Goal: Task Accomplishment & Management: Use online tool/utility

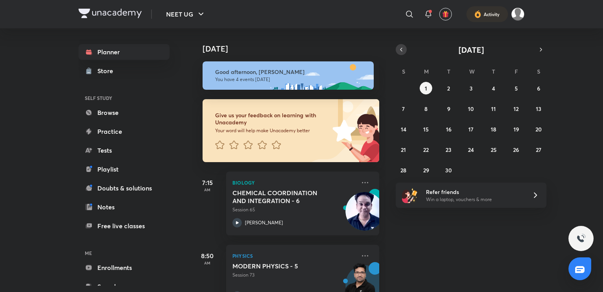
click at [402, 48] on icon "button" at bounding box center [402, 49] width 2 height 3
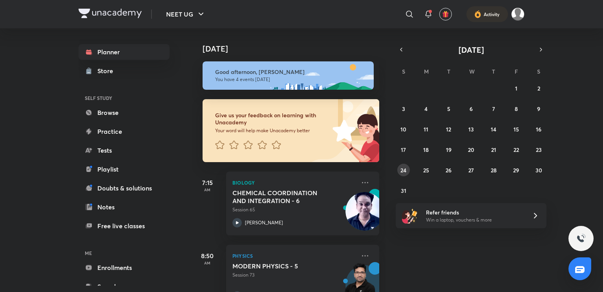
click at [404, 171] on abbr "24" at bounding box center [404, 169] width 6 height 7
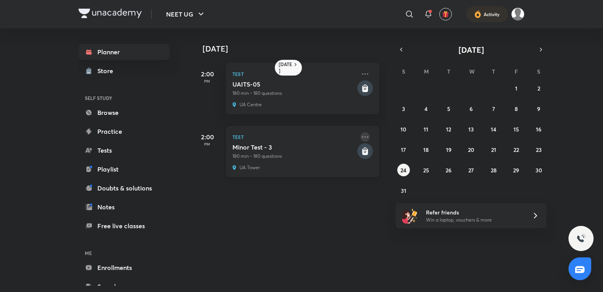
click at [361, 139] on icon at bounding box center [365, 136] width 9 height 9
click at [325, 154] on p "180 min • 180 questions" at bounding box center [294, 155] width 123 height 7
click at [293, 149] on h5 "Minor Test - 3" at bounding box center [294, 147] width 123 height 8
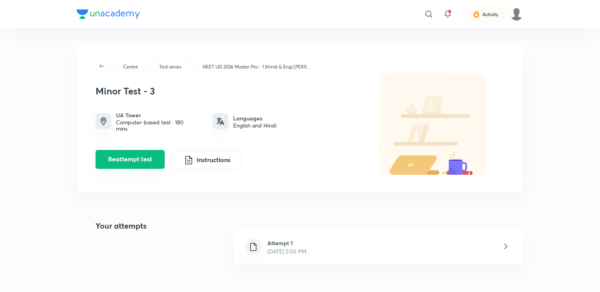
click at [120, 159] on button "Reattempt test" at bounding box center [129, 159] width 69 height 19
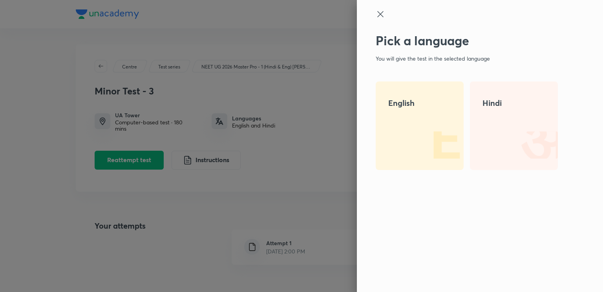
click at [416, 132] on img at bounding box center [439, 144] width 50 height 50
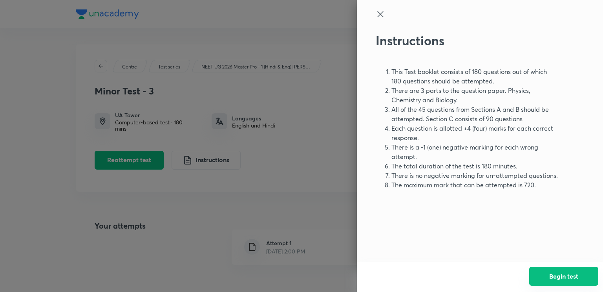
click at [556, 279] on button "Begin test" at bounding box center [564, 275] width 69 height 19
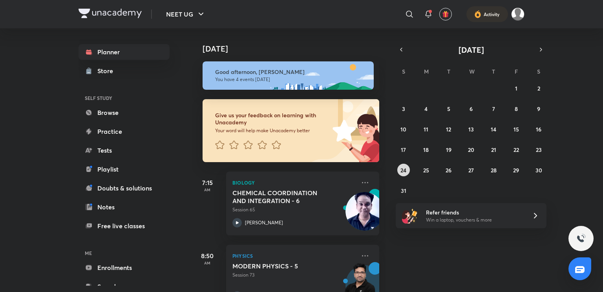
click at [404, 174] on button "24" at bounding box center [404, 169] width 13 height 13
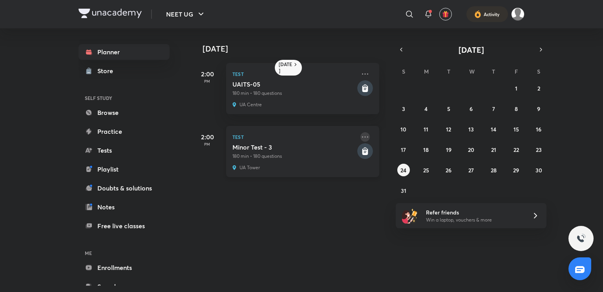
click at [361, 139] on icon at bounding box center [365, 136] width 9 height 9
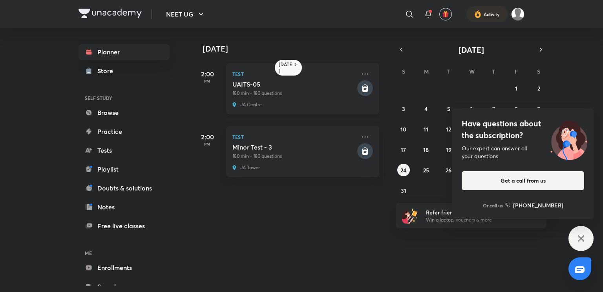
click at [295, 90] on p "180 min • 180 questions" at bounding box center [294, 93] width 123 height 7
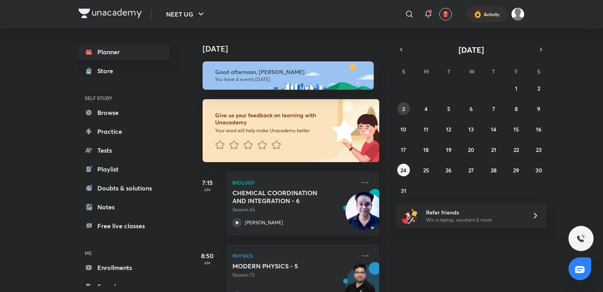
click at [401, 109] on button "3" at bounding box center [404, 108] width 13 height 13
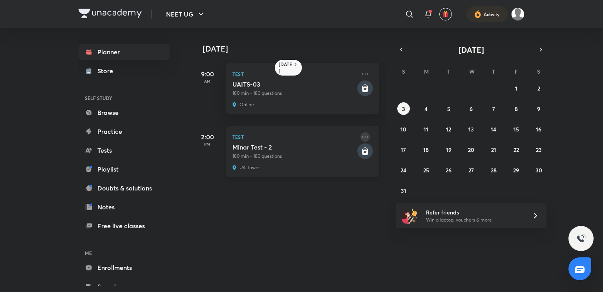
click at [361, 134] on icon at bounding box center [365, 136] width 9 height 9
click at [388, 135] on icon at bounding box center [386, 138] width 8 height 8
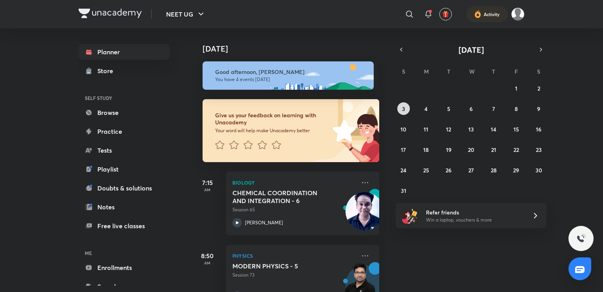
click at [405, 106] on button "3" at bounding box center [404, 108] width 13 height 13
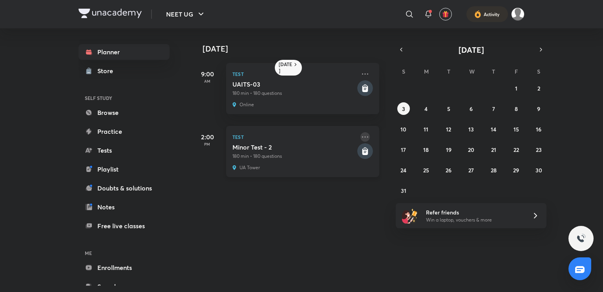
click at [361, 138] on icon at bounding box center [365, 136] width 9 height 9
click at [277, 161] on div "Test Minor Test - 2 180 min • 180 questions UA Tower" at bounding box center [302, 151] width 153 height 51
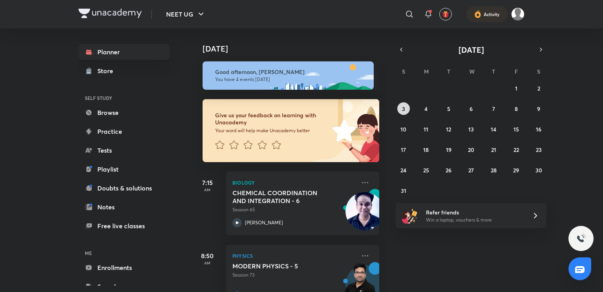
click at [405, 108] on button "3" at bounding box center [404, 108] width 13 height 13
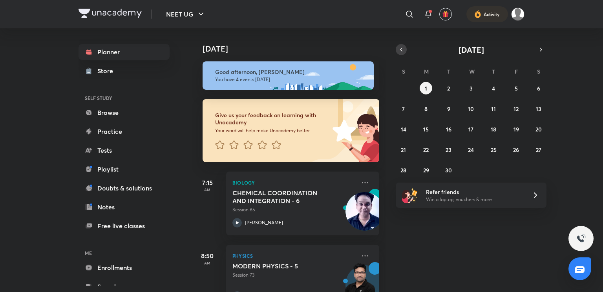
click at [399, 52] on icon "button" at bounding box center [401, 49] width 6 height 7
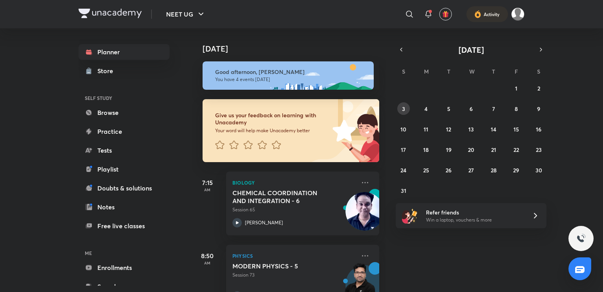
click at [401, 106] on button "3" at bounding box center [404, 108] width 13 height 13
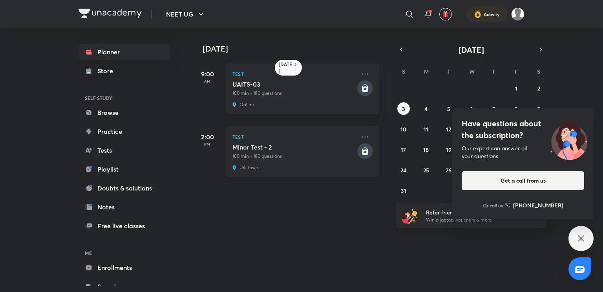
click at [313, 149] on h5 "Minor Test - 2" at bounding box center [294, 147] width 123 height 8
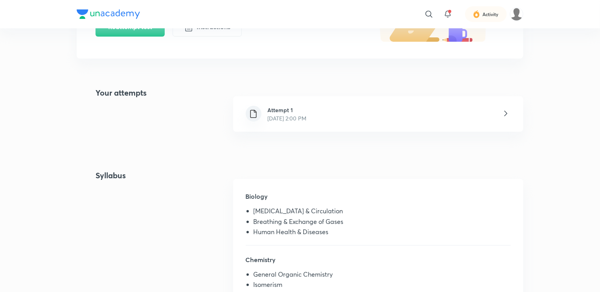
scroll to position [138, 0]
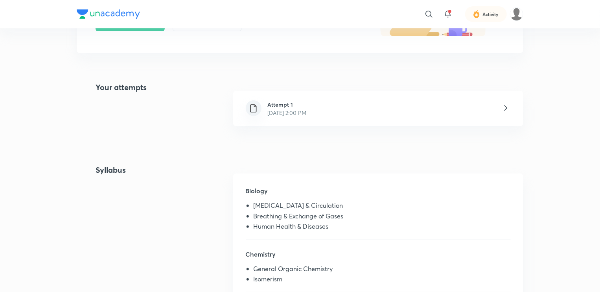
click at [504, 106] on icon at bounding box center [506, 108] width 10 height 10
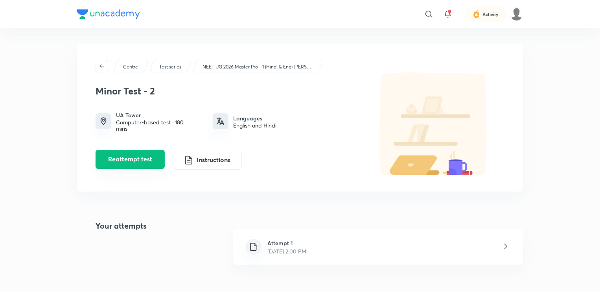
click at [146, 157] on button "Reattempt test" at bounding box center [129, 159] width 69 height 19
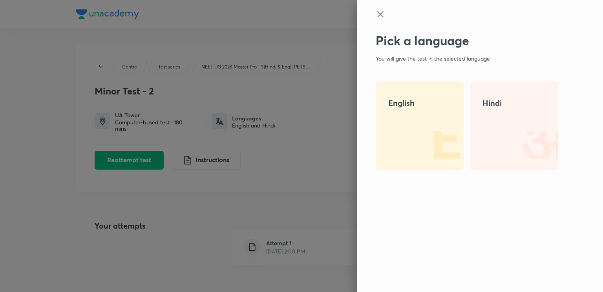
click at [421, 141] on img at bounding box center [439, 144] width 50 height 50
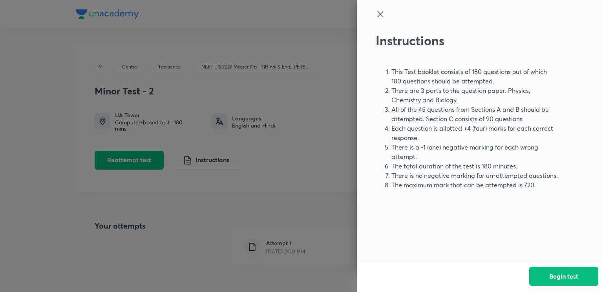
click at [539, 274] on button "Begin test" at bounding box center [564, 275] width 69 height 19
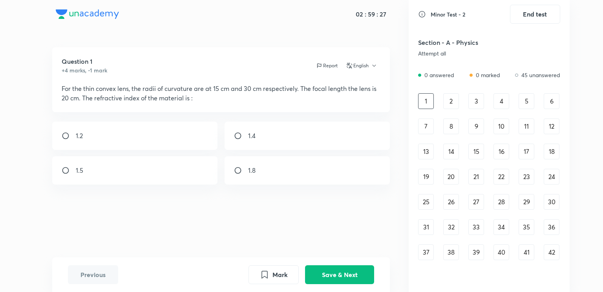
click at [160, 174] on div "1.5" at bounding box center [135, 170] width 166 height 28
radio input "true"
click at [328, 268] on button "Save & Next" at bounding box center [339, 273] width 69 height 19
click at [127, 148] on div "20 cm" at bounding box center [135, 135] width 166 height 28
radio input "true"
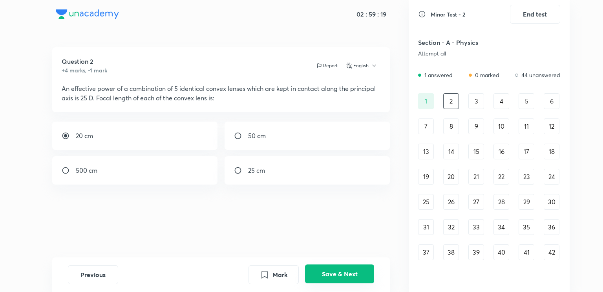
click at [327, 273] on button "Save & Next" at bounding box center [339, 273] width 69 height 19
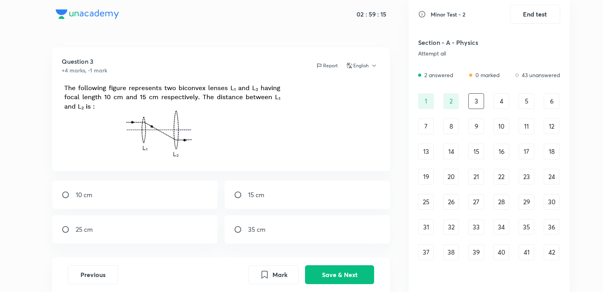
click at [138, 231] on div "25 cm" at bounding box center [135, 229] width 166 height 28
radio input "true"
click at [333, 274] on button "Save & Next" at bounding box center [339, 273] width 69 height 19
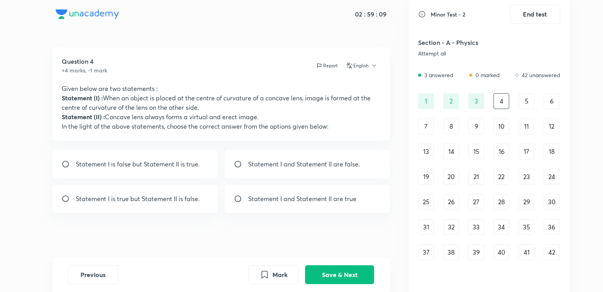
click at [266, 171] on div "Statement I and Statement II are false." at bounding box center [308, 164] width 166 height 28
radio input "true"
click at [337, 278] on button "Save & Next" at bounding box center [339, 273] width 69 height 19
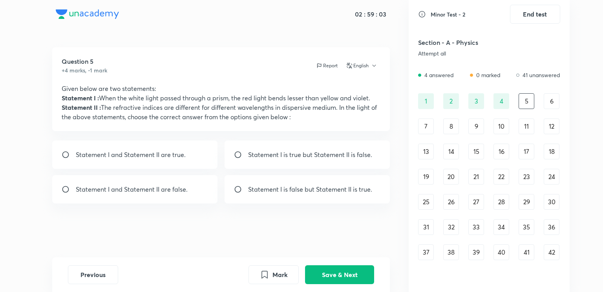
click at [165, 157] on p "Statement I and Statement II are true." at bounding box center [131, 154] width 110 height 9
radio input "true"
click at [334, 281] on button "Save & Next" at bounding box center [339, 273] width 69 height 19
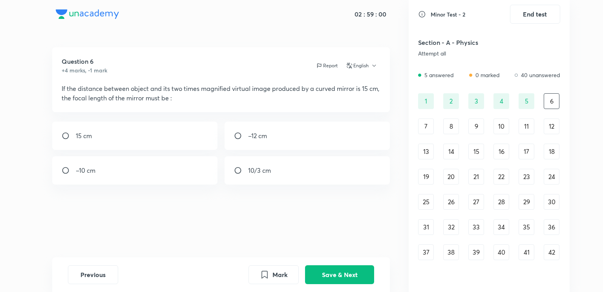
click at [139, 161] on div "–10 cm" at bounding box center [135, 170] width 166 height 28
radio input "true"
click at [319, 275] on button "Save & Next" at bounding box center [339, 273] width 69 height 19
click at [289, 136] on div "–160 cm" at bounding box center [308, 140] width 166 height 38
radio input "true"
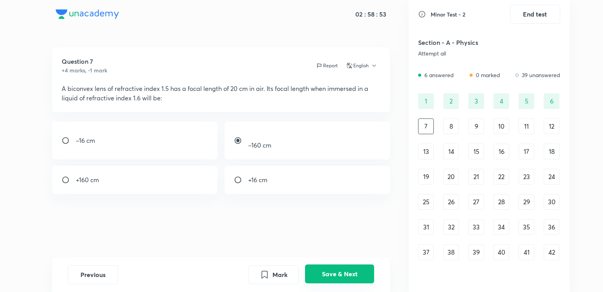
click at [330, 282] on button "Save & Next" at bounding box center [339, 273] width 69 height 19
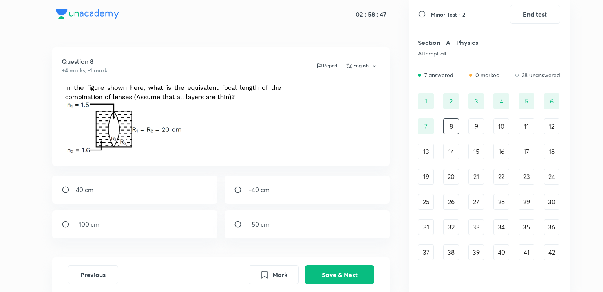
click at [146, 232] on div "–100 cm" at bounding box center [135, 224] width 166 height 28
radio input "true"
click at [345, 276] on button "Save & Next" at bounding box center [339, 273] width 69 height 19
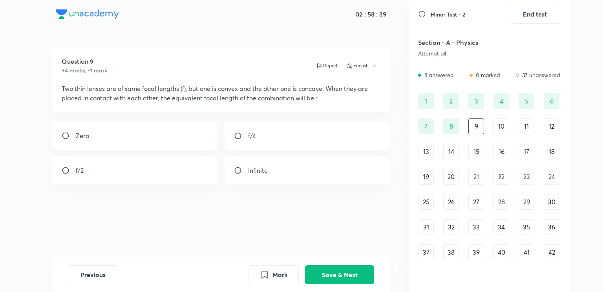
click at [256, 171] on p "Infinite" at bounding box center [258, 169] width 20 height 9
radio input "true"
click at [335, 273] on button "Save & Next" at bounding box center [339, 273] width 69 height 19
click at [161, 135] on div "sin –1 (0.750)" at bounding box center [135, 135] width 166 height 28
radio input "true"
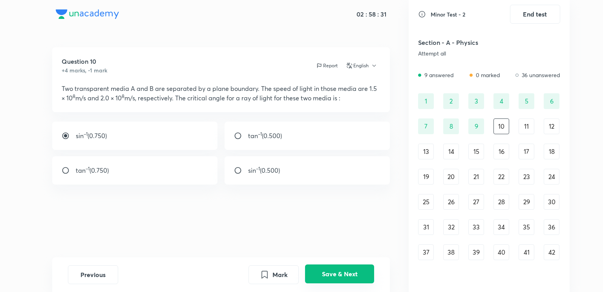
click at [333, 274] on button "Save & Next" at bounding box center [339, 273] width 69 height 19
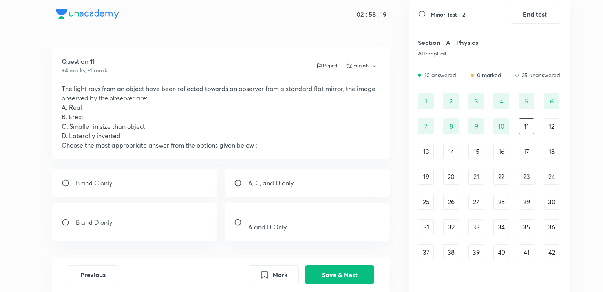
click at [124, 220] on div "B and D only" at bounding box center [135, 222] width 166 height 38
radio input "true"
click at [337, 272] on button "Save & Next" at bounding box center [339, 273] width 69 height 19
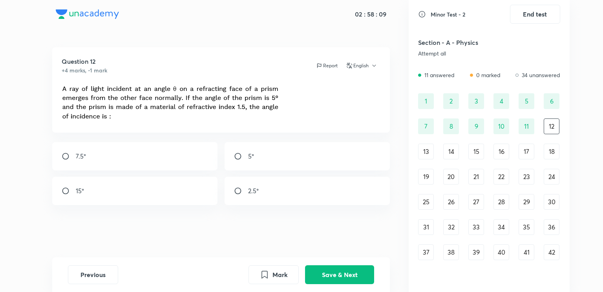
click at [158, 152] on div "7.5°" at bounding box center [135, 156] width 166 height 28
radio input "true"
click at [343, 278] on button "Save & Next" at bounding box center [339, 273] width 69 height 19
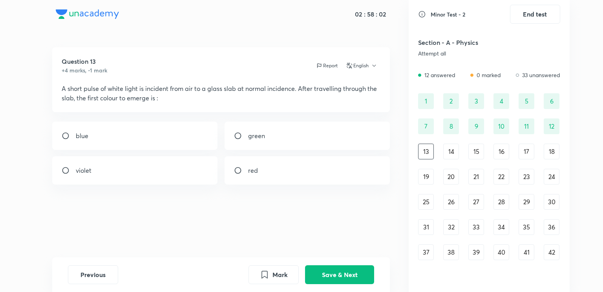
click at [155, 176] on div "violet" at bounding box center [135, 170] width 166 height 28
radio input "true"
click at [329, 277] on button "Save & Next" at bounding box center [339, 273] width 69 height 19
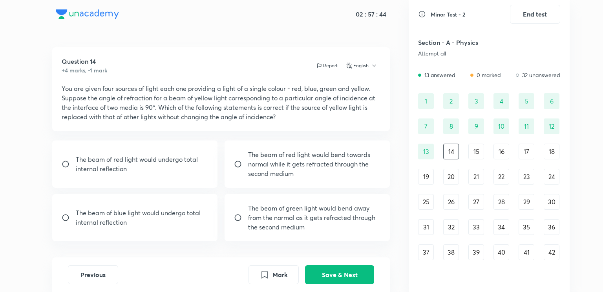
click at [188, 214] on p "The beam of blue light would undergo total internal reflection" at bounding box center [142, 217] width 133 height 19
radio input "true"
click at [326, 281] on button "Save & Next" at bounding box center [339, 273] width 69 height 19
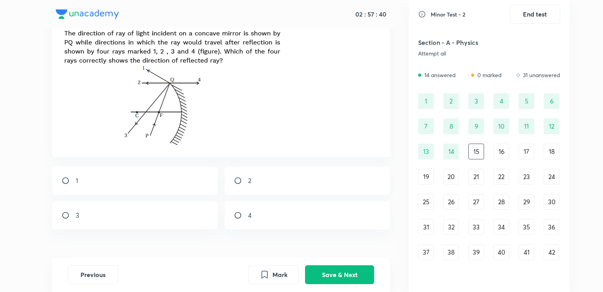
scroll to position [61, 0]
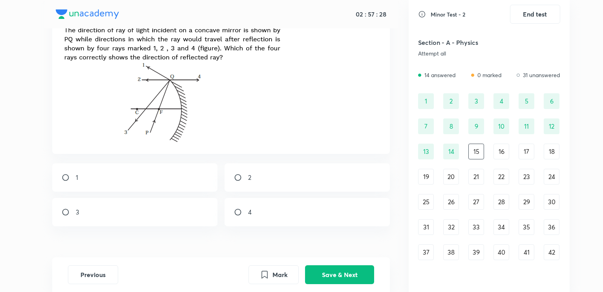
click at [301, 177] on div "2" at bounding box center [308, 177] width 166 height 28
radio input "true"
click at [317, 267] on button "Save & Next" at bounding box center [339, 273] width 69 height 19
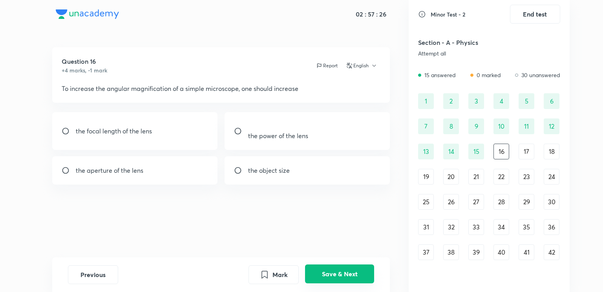
scroll to position [0, 0]
click at [302, 119] on div "the power of the lens" at bounding box center [308, 131] width 166 height 38
radio input "true"
click at [342, 271] on button "Save & Next" at bounding box center [339, 273] width 69 height 19
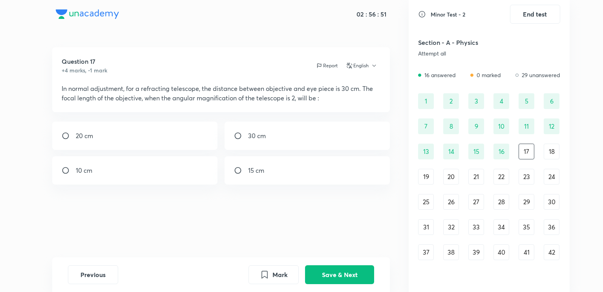
click at [144, 135] on div "20 cm" at bounding box center [135, 135] width 166 height 28
radio input "true"
click at [328, 279] on button "Save & Next" at bounding box center [339, 273] width 69 height 19
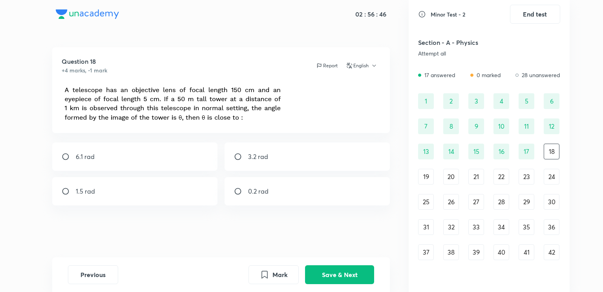
click at [171, 192] on div "1.5 rad" at bounding box center [135, 191] width 166 height 28
radio input "true"
click at [337, 277] on button "Save & Next" at bounding box center [339, 273] width 69 height 19
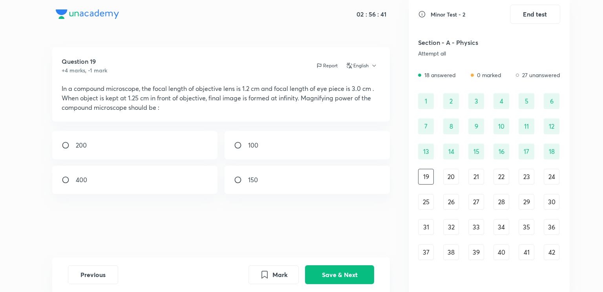
click at [154, 146] on div "200" at bounding box center [135, 145] width 166 height 28
radio input "true"
click at [328, 271] on button "Save & Next" at bounding box center [339, 273] width 69 height 19
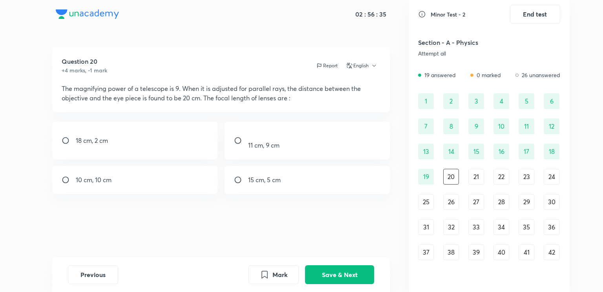
click at [176, 148] on div "18 cm, 2 cm" at bounding box center [135, 140] width 166 height 38
radio input "true"
click at [329, 275] on button "Save & Next" at bounding box center [339, 273] width 69 height 19
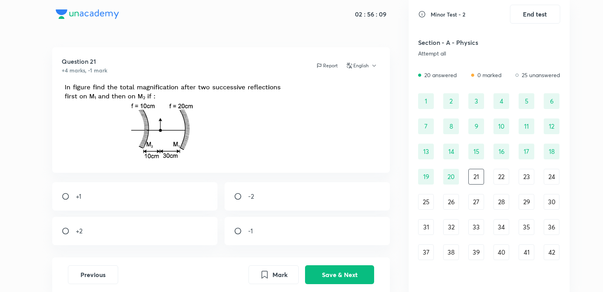
click at [169, 236] on div "+2" at bounding box center [135, 230] width 166 height 28
radio input "true"
click at [324, 271] on button "Save & Next" at bounding box center [339, 273] width 69 height 19
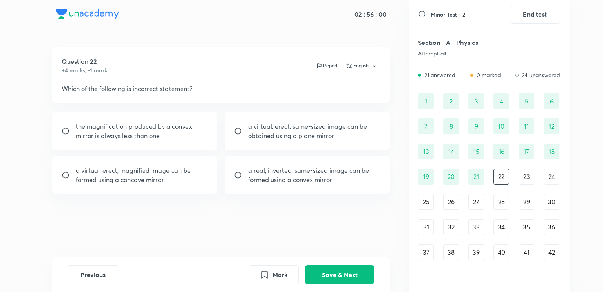
click at [260, 182] on p "a real, inverted, same-sized image can be formed using a convex mirror" at bounding box center [314, 174] width 133 height 19
radio input "true"
click at [341, 276] on button "Save & Next" at bounding box center [339, 273] width 69 height 19
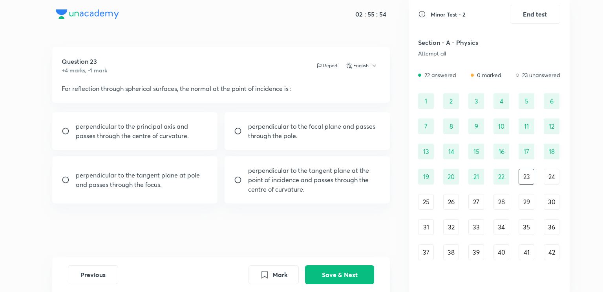
click at [297, 184] on p "perpendicular to the tangent plane at the point of incidence and passes through…" at bounding box center [314, 179] width 133 height 28
radio input "true"
click at [332, 273] on button "Save & Next" at bounding box center [339, 273] width 69 height 19
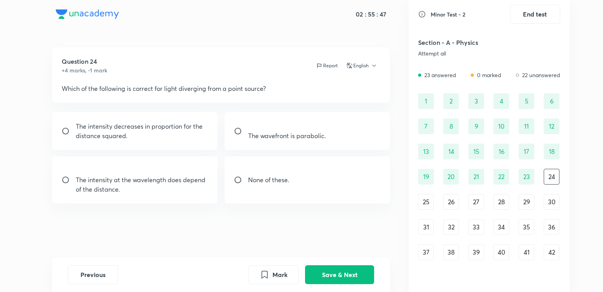
click at [178, 131] on p "The intensity decreases in proportion for the distance squared." at bounding box center [142, 130] width 133 height 19
radio input "true"
click at [326, 270] on button "Save & Next" at bounding box center [339, 273] width 69 height 19
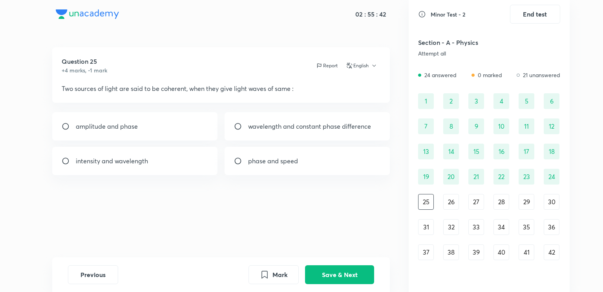
click at [268, 130] on p "wavelength and constant phase difference" at bounding box center [309, 125] width 123 height 9
radio input "true"
click at [332, 272] on button "Save & Next" at bounding box center [339, 273] width 69 height 19
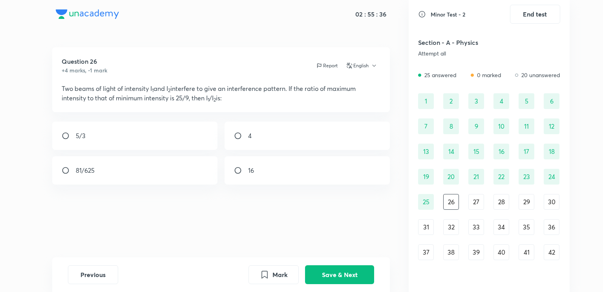
click at [292, 168] on div "16" at bounding box center [308, 170] width 166 height 28
radio input "true"
click at [329, 271] on button "Save & Next" at bounding box center [339, 273] width 69 height 19
click at [155, 172] on div "9I and I" at bounding box center [135, 170] width 166 height 28
radio input "true"
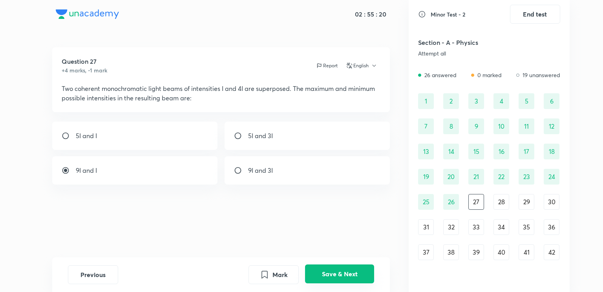
click at [329, 274] on button "Save & Next" at bounding box center [339, 273] width 69 height 19
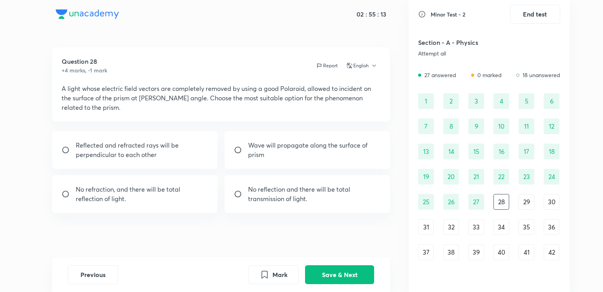
click at [327, 201] on p "No reflection and there will be total transmission of light." at bounding box center [314, 193] width 133 height 19
radio input "true"
click at [336, 277] on button "Save & Next" at bounding box center [339, 273] width 69 height 19
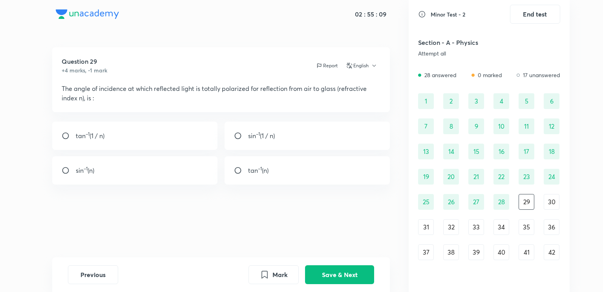
drag, startPoint x: 301, startPoint y: 166, endPoint x: 304, endPoint y: 172, distance: 6.1
click at [304, 172] on div "tan –1 (n)" at bounding box center [308, 170] width 166 height 28
radio input "true"
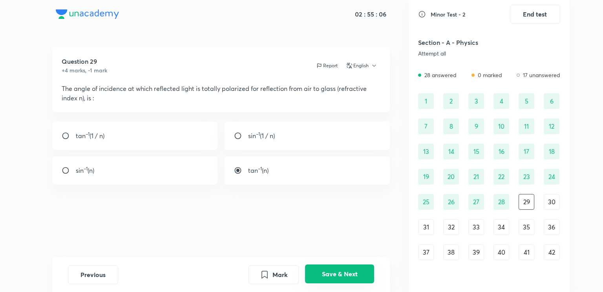
click at [324, 276] on button "Save & Next" at bounding box center [339, 273] width 69 height 19
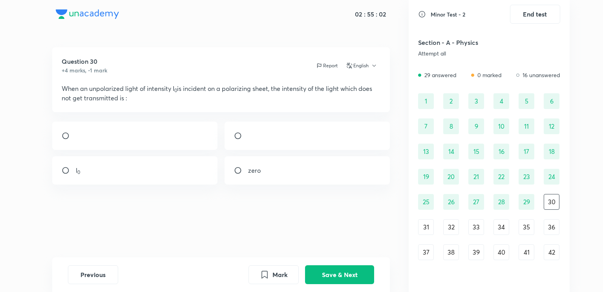
click at [300, 148] on div at bounding box center [308, 135] width 166 height 28
radio input "true"
click at [331, 276] on button "Save & Next" at bounding box center [339, 273] width 69 height 19
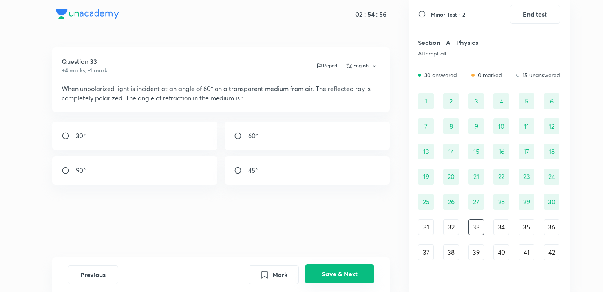
click at [331, 276] on button "Save & Next" at bounding box center [339, 273] width 69 height 19
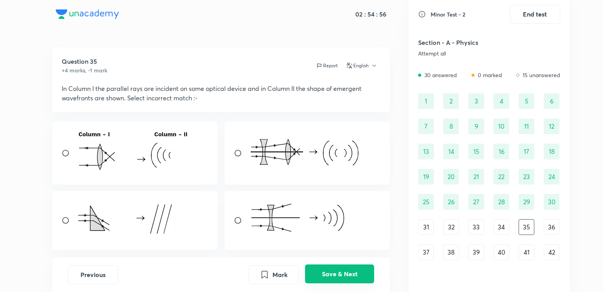
click at [331, 276] on button "Save & Next" at bounding box center [339, 273] width 69 height 19
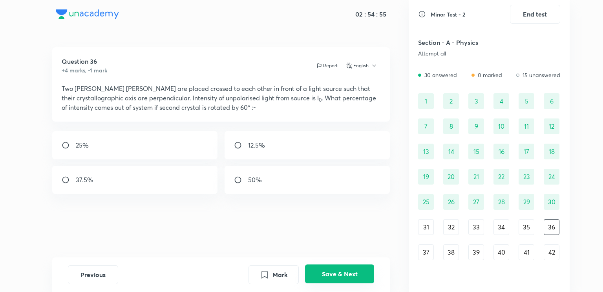
click at [331, 276] on button "Save & Next" at bounding box center [339, 273] width 69 height 19
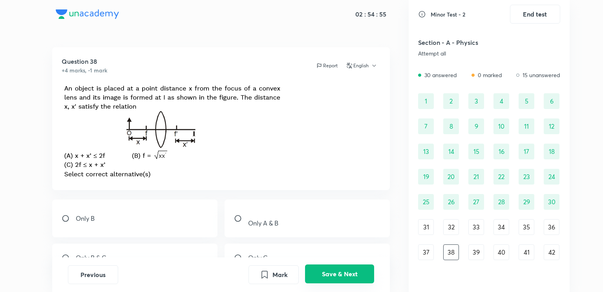
click at [331, 276] on button "Save & Next" at bounding box center [339, 273] width 69 height 19
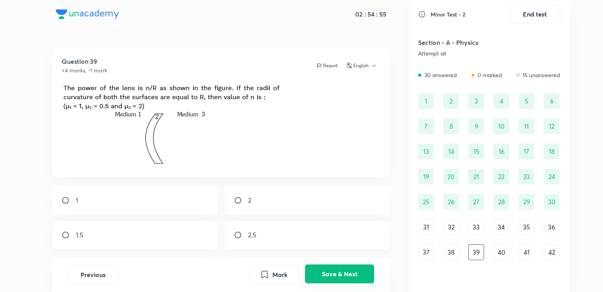
click at [331, 276] on button "Save & Next" at bounding box center [339, 273] width 69 height 19
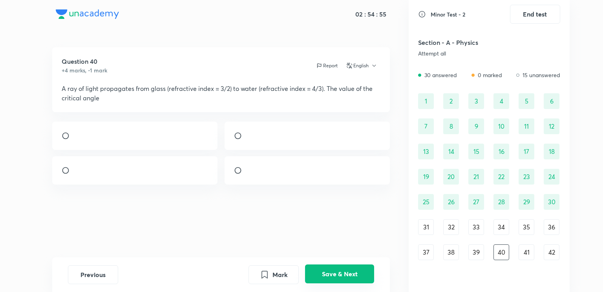
click at [331, 276] on button "Save & Next" at bounding box center [339, 273] width 69 height 19
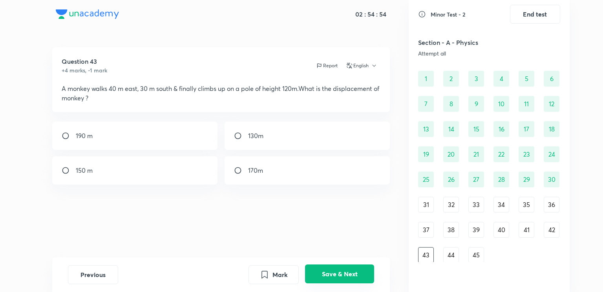
click at [331, 276] on button "Save & Next" at bounding box center [339, 273] width 69 height 19
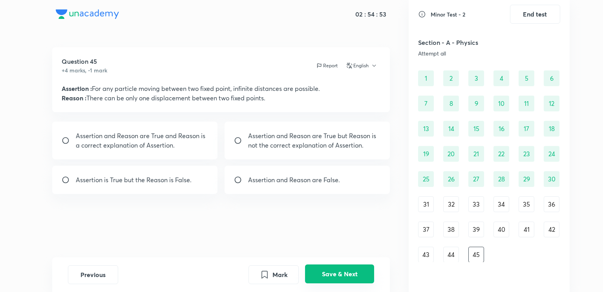
click at [331, 276] on button "Save & Next" at bounding box center [339, 273] width 69 height 19
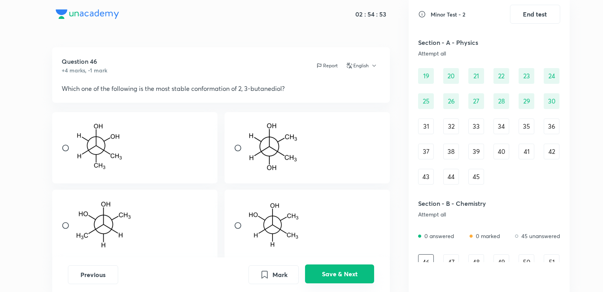
scroll to position [108, 0]
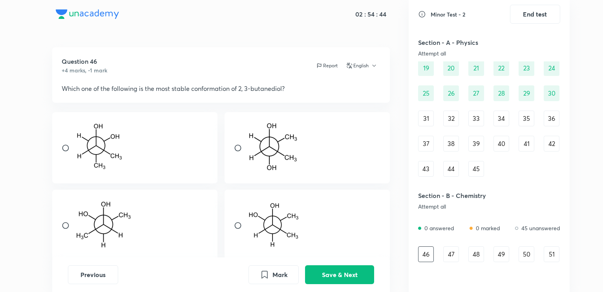
click at [172, 229] on div at bounding box center [135, 225] width 166 height 72
radio input "true"
click at [334, 277] on button "Save & Next" at bounding box center [339, 273] width 69 height 19
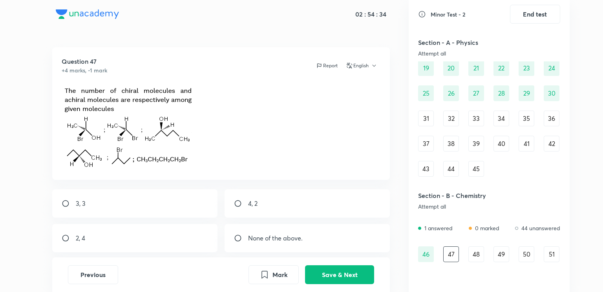
click at [177, 205] on div "3, 3" at bounding box center [135, 203] width 166 height 28
radio input "true"
click at [331, 278] on button "Save & Next" at bounding box center [339, 273] width 69 height 19
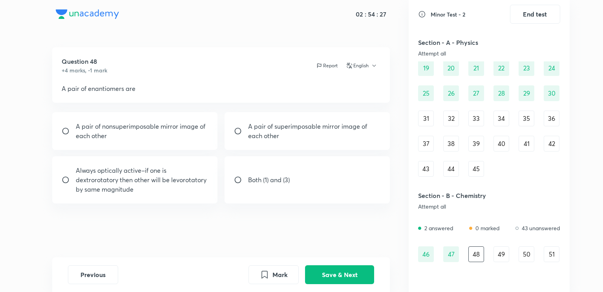
click at [292, 172] on div "Both (1) and (3)" at bounding box center [308, 179] width 166 height 47
radio input "true"
click at [326, 270] on button "Save & Next" at bounding box center [339, 273] width 69 height 19
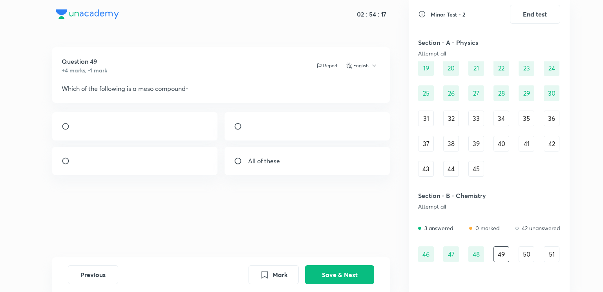
click at [249, 128] on img at bounding box center [248, 128] width 0 height 0
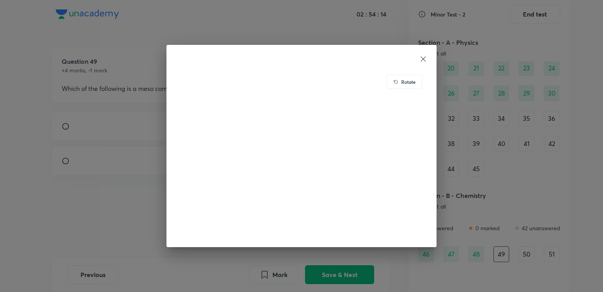
click at [424, 56] on icon at bounding box center [424, 59] width 8 height 8
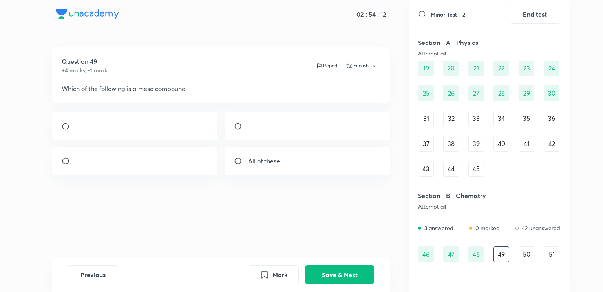
click at [241, 130] on input "radio" at bounding box center [241, 126] width 14 height 8
radio input "true"
click at [327, 278] on button "Save & Next" at bounding box center [339, 273] width 69 height 19
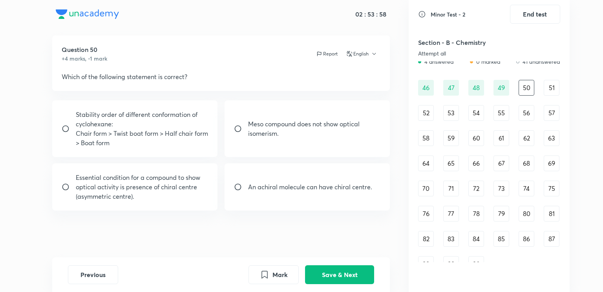
scroll to position [281, 0]
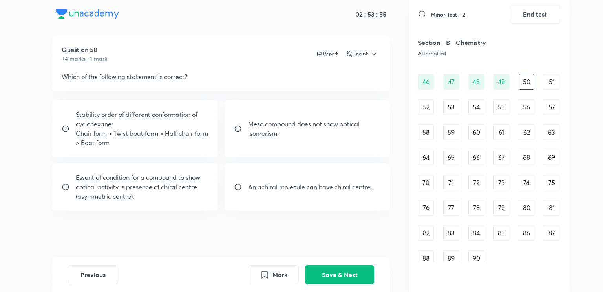
click at [272, 191] on p "An achiral molecule can have chiral centre." at bounding box center [310, 186] width 124 height 9
radio input "true"
click at [337, 273] on button "Save & Next" at bounding box center [339, 273] width 69 height 19
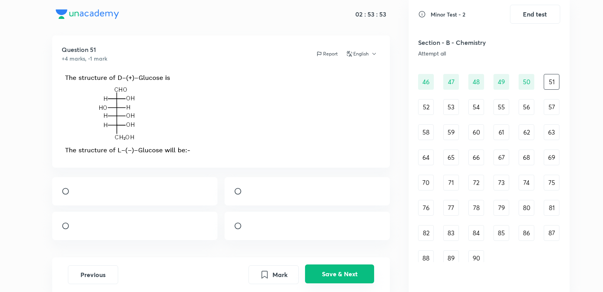
scroll to position [0, 0]
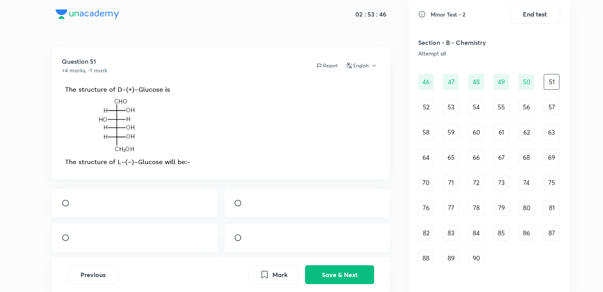
click at [66, 207] on input "radio" at bounding box center [69, 203] width 14 height 8
radio input "true"
click at [341, 271] on button "Save & Next" at bounding box center [339, 273] width 69 height 19
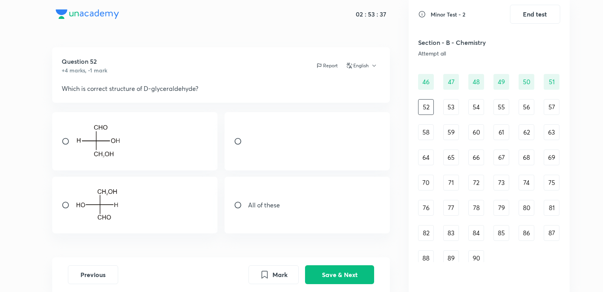
click at [282, 203] on div "All of these" at bounding box center [308, 204] width 166 height 57
radio input "true"
click at [331, 273] on button "Save & Next" at bounding box center [339, 273] width 69 height 19
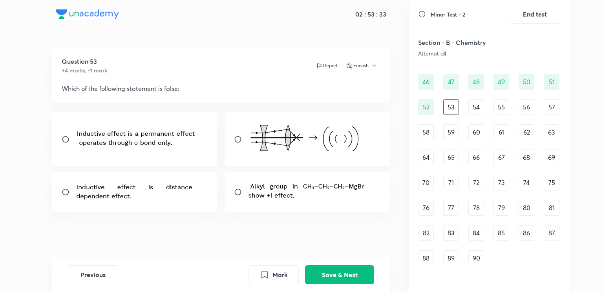
click at [233, 188] on div at bounding box center [308, 191] width 166 height 39
radio input "true"
click at [329, 275] on button "Save & Next" at bounding box center [339, 273] width 69 height 19
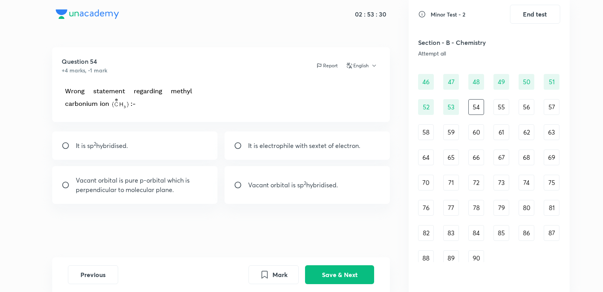
click at [240, 182] on input "radio" at bounding box center [241, 185] width 14 height 8
radio input "true"
click at [336, 275] on button "Save & Next" at bounding box center [339, 273] width 69 height 19
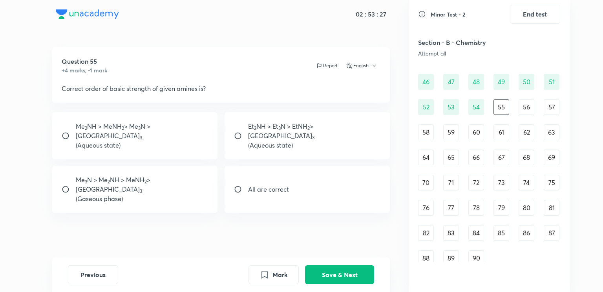
click at [237, 185] on input "radio" at bounding box center [241, 189] width 14 height 8
radio input "true"
click at [332, 270] on button "Save & Next" at bounding box center [339, 273] width 69 height 19
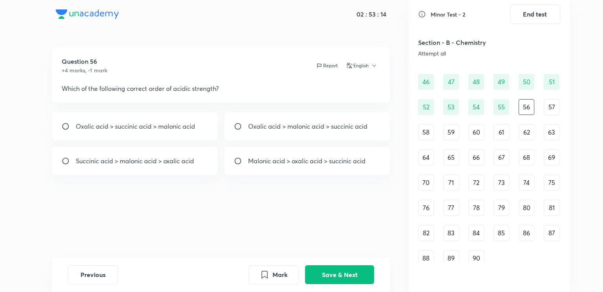
click at [242, 127] on input "radio" at bounding box center [241, 126] width 14 height 8
radio input "true"
click at [322, 268] on button "Save & Next" at bounding box center [339, 273] width 69 height 19
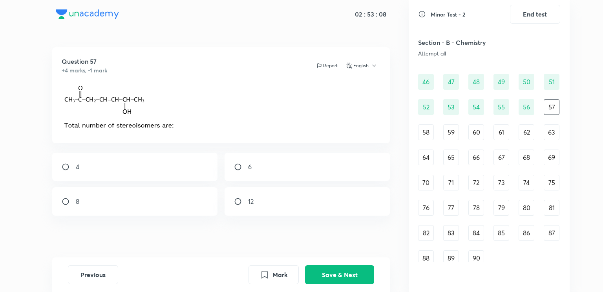
click at [141, 165] on div "4" at bounding box center [135, 166] width 166 height 28
radio input "true"
click at [319, 274] on button "Save & Next" at bounding box center [339, 273] width 69 height 19
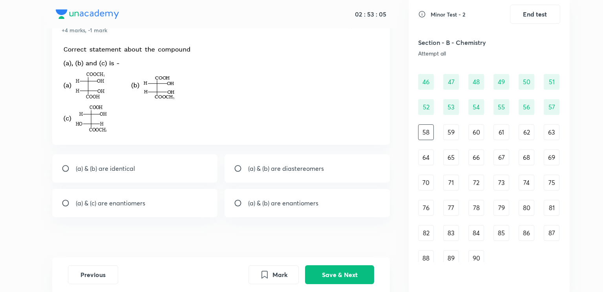
scroll to position [47, 0]
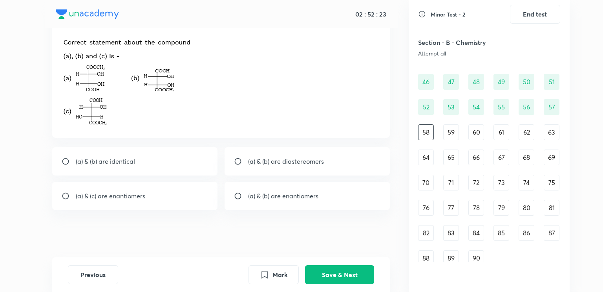
click at [234, 199] on input "radio" at bounding box center [241, 196] width 14 height 8
radio input "true"
click at [352, 272] on button "Save & Next" at bounding box center [339, 273] width 69 height 19
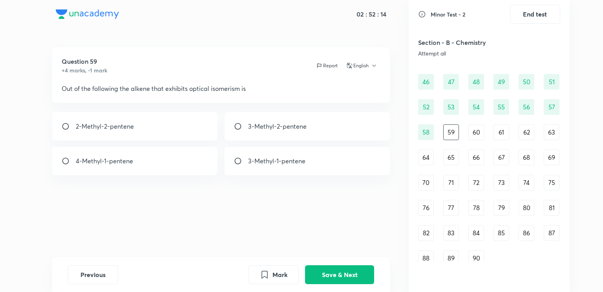
click at [270, 161] on p "3-Methyl-1-pentene" at bounding box center [276, 160] width 57 height 9
radio input "true"
click at [333, 273] on button "Save & Next" at bounding box center [339, 273] width 69 height 19
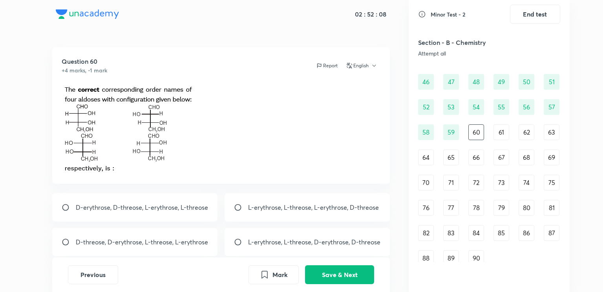
click at [165, 213] on div "D-erythrose, D-threose, L-erythrose, L-threose" at bounding box center [135, 207] width 166 height 28
click at [171, 217] on div "D-erythrose, D-threose, L-erythrose, L-threose" at bounding box center [135, 207] width 166 height 28
radio input "true"
click at [324, 273] on button "Save & Next" at bounding box center [339, 273] width 69 height 19
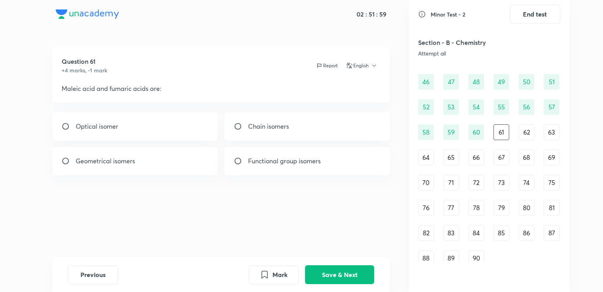
click at [174, 158] on div "Geometrical isomers" at bounding box center [135, 161] width 166 height 28
radio input "true"
click at [335, 275] on button "Save & Next" at bounding box center [339, 273] width 69 height 19
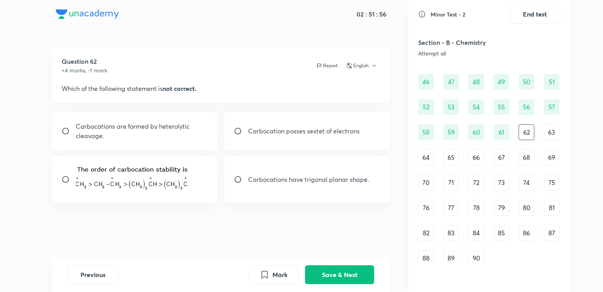
click at [167, 174] on img at bounding box center [133, 177] width 115 height 25
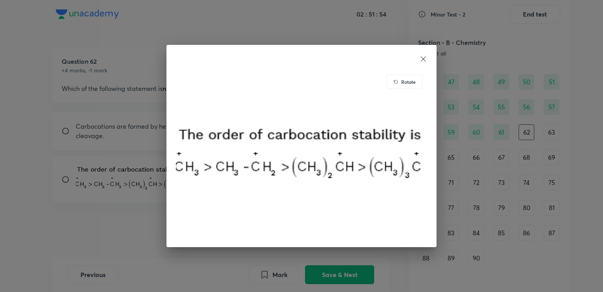
click at [416, 59] on div at bounding box center [301, 58] width 251 height 9
click at [423, 59] on icon at bounding box center [423, 59] width 5 height 5
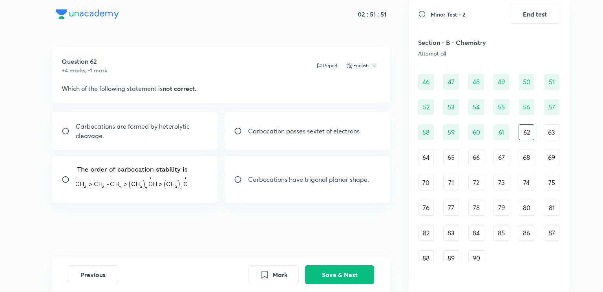
click at [62, 181] on input "radio" at bounding box center [69, 179] width 14 height 8
radio input "true"
click at [335, 276] on button "Save & Next" at bounding box center [339, 273] width 69 height 19
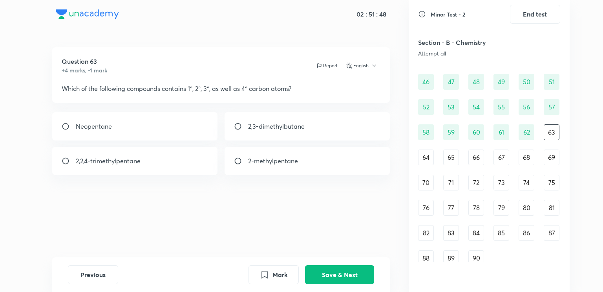
click at [167, 166] on div "2,2,4-trimethylpentane" at bounding box center [135, 161] width 166 height 28
radio input "true"
click at [343, 272] on button "Save & Next" at bounding box center [339, 273] width 69 height 19
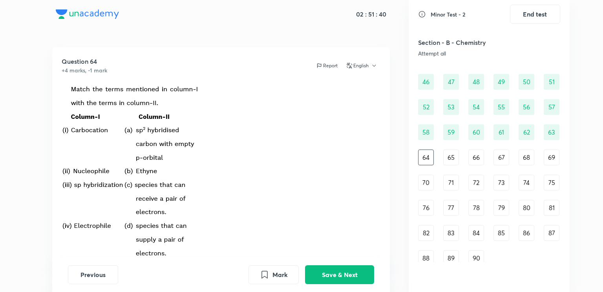
scroll to position [131, 0]
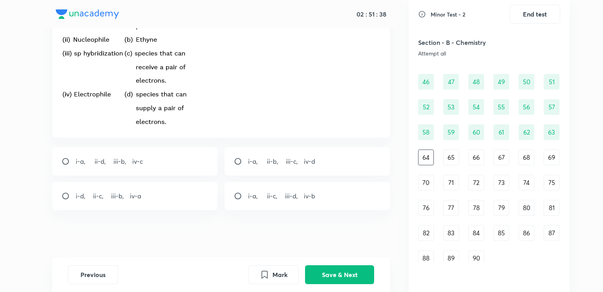
click at [178, 161] on div "i-a, ii-d, iii-b, iv-c" at bounding box center [135, 161] width 166 height 28
radio input "true"
click at [328, 273] on button "Save & Next" at bounding box center [339, 273] width 69 height 19
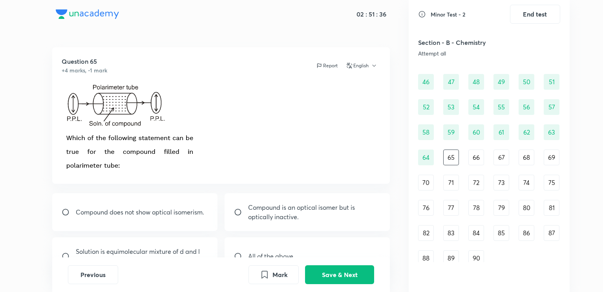
scroll to position [64, 0]
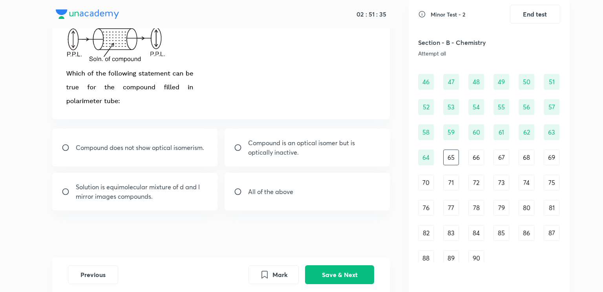
click at [318, 188] on div "All of the above" at bounding box center [308, 191] width 166 height 38
radio input "true"
click at [341, 272] on button "Save & Next" at bounding box center [339, 273] width 69 height 19
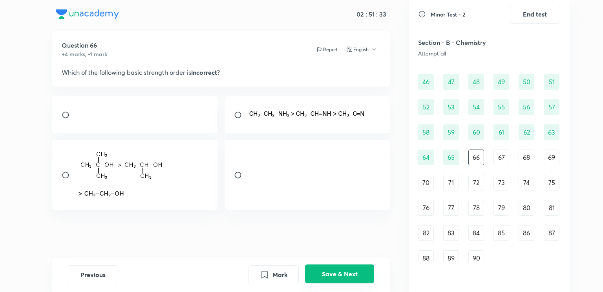
scroll to position [0, 0]
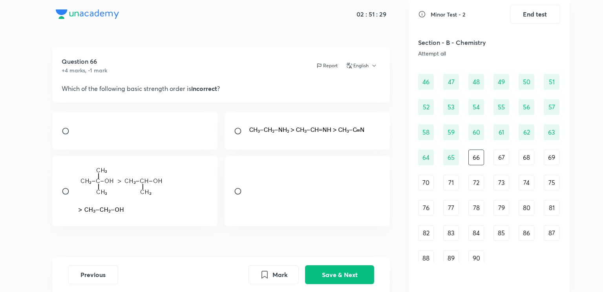
click at [168, 138] on div at bounding box center [135, 130] width 166 height 37
radio input "true"
click at [322, 273] on button "Save & Next" at bounding box center [339, 273] width 69 height 19
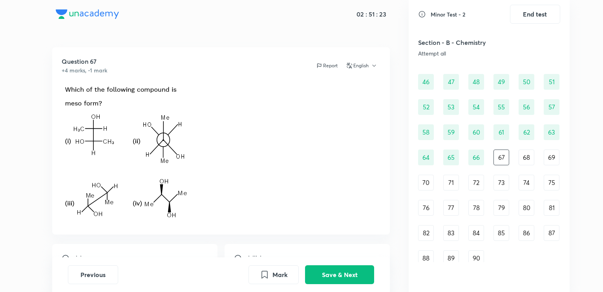
scroll to position [97, 0]
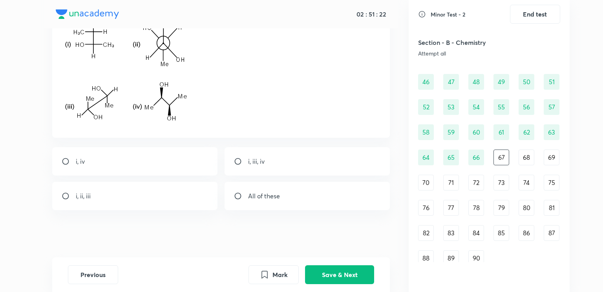
click at [193, 192] on div "i, ii, iii" at bounding box center [135, 196] width 166 height 28
radio input "true"
click at [321, 274] on button "Save & Next" at bounding box center [339, 273] width 69 height 19
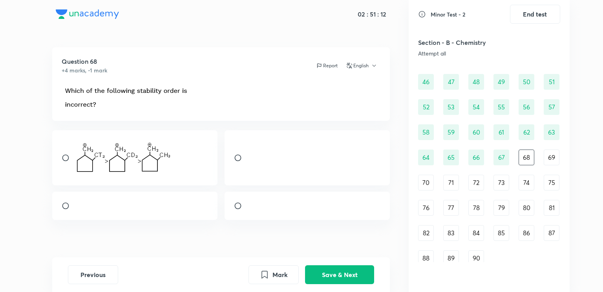
click at [239, 209] on input "radio" at bounding box center [241, 206] width 14 height 8
radio input "true"
click at [332, 274] on button "Save & Next" at bounding box center [339, 273] width 69 height 19
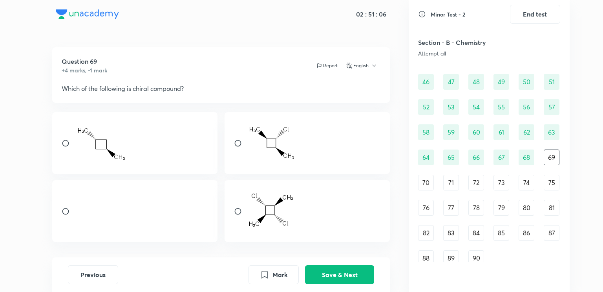
click at [146, 204] on div at bounding box center [135, 211] width 166 height 62
radio input "true"
click at [330, 270] on button "Save & Next" at bounding box center [339, 273] width 69 height 19
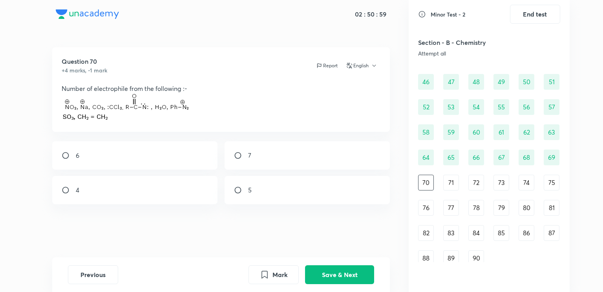
click at [177, 157] on div "6" at bounding box center [135, 155] width 166 height 28
radio input "true"
click at [328, 271] on button "Save & Next" at bounding box center [339, 273] width 69 height 19
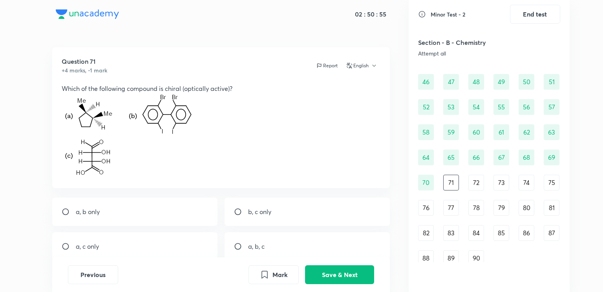
click at [283, 208] on div "b, c only" at bounding box center [308, 211] width 166 height 28
radio input "true"
click at [313, 270] on button "Save & Next" at bounding box center [339, 273] width 69 height 19
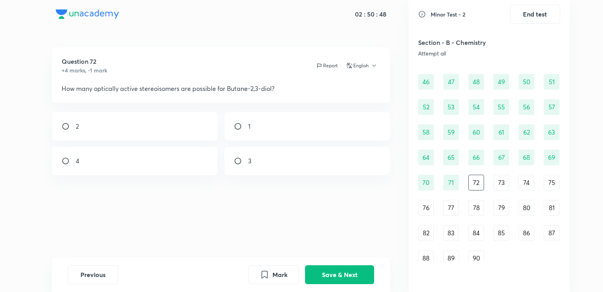
click at [149, 127] on div "2" at bounding box center [135, 126] width 166 height 28
radio input "true"
click at [335, 267] on button "Save & Next" at bounding box center [339, 273] width 69 height 19
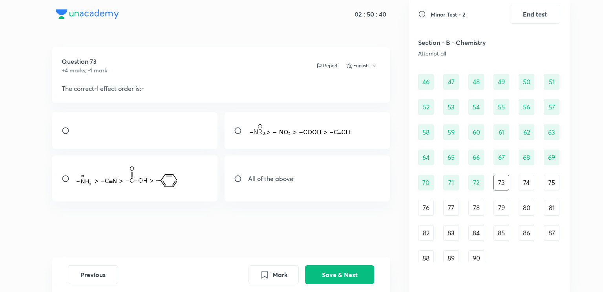
drag, startPoint x: 300, startPoint y: 179, endPoint x: 260, endPoint y: 174, distance: 40.8
click at [260, 174] on div "All of the above" at bounding box center [308, 178] width 166 height 46
click at [260, 174] on p "All of the above" at bounding box center [270, 178] width 45 height 9
click at [231, 176] on div "All of the above" at bounding box center [308, 178] width 166 height 46
radio input "true"
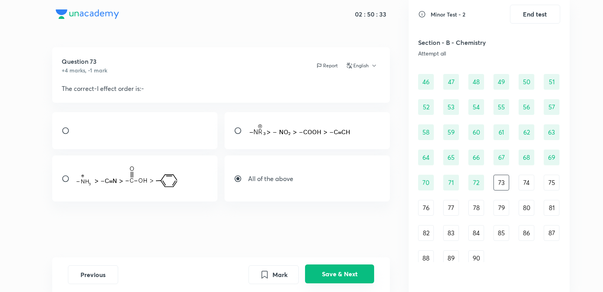
click at [352, 276] on button "Save & Next" at bounding box center [339, 273] width 69 height 19
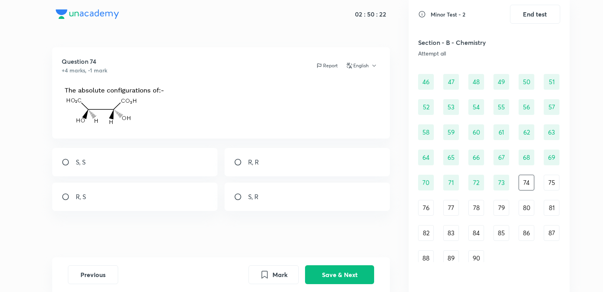
click at [276, 162] on div "R, R" at bounding box center [308, 162] width 166 height 28
radio input "true"
click at [328, 271] on button "Save & Next" at bounding box center [339, 273] width 69 height 19
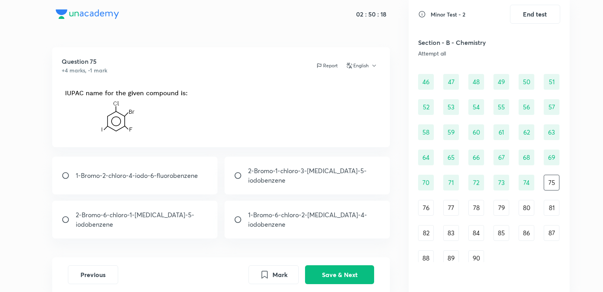
click at [281, 170] on p "2-Bromo-1-chloro-3-[MEDICAL_DATA]-5-iodobenzene" at bounding box center [314, 175] width 133 height 19
radio input "true"
click at [344, 267] on button "Save & Next" at bounding box center [339, 273] width 69 height 19
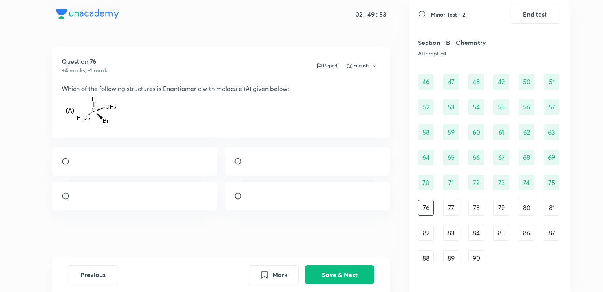
click at [173, 175] on div at bounding box center [135, 161] width 166 height 28
radio input "true"
click at [333, 271] on button "Save & Next" at bounding box center [339, 273] width 69 height 19
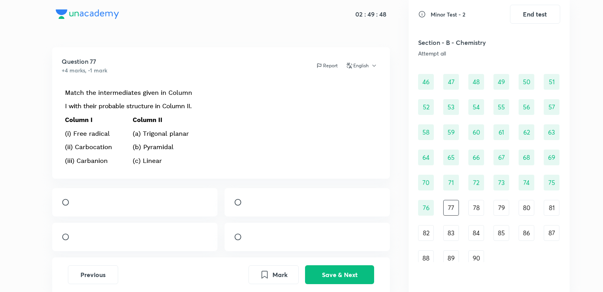
click at [174, 249] on div at bounding box center [135, 236] width 166 height 28
radio input "true"
click at [319, 273] on button "Save & Next" at bounding box center [339, 273] width 69 height 19
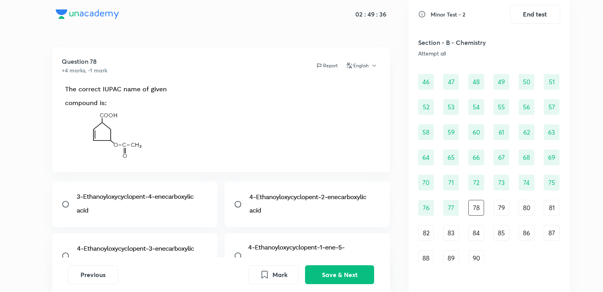
click at [185, 242] on div at bounding box center [135, 255] width 166 height 44
radio input "true"
click at [317, 277] on button "Save & Next" at bounding box center [339, 273] width 69 height 19
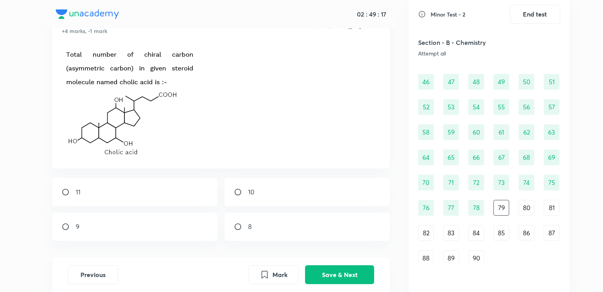
scroll to position [39, 0]
click at [245, 191] on input "radio" at bounding box center [241, 192] width 14 height 8
radio input "true"
click at [321, 275] on button "Save & Next" at bounding box center [339, 273] width 69 height 19
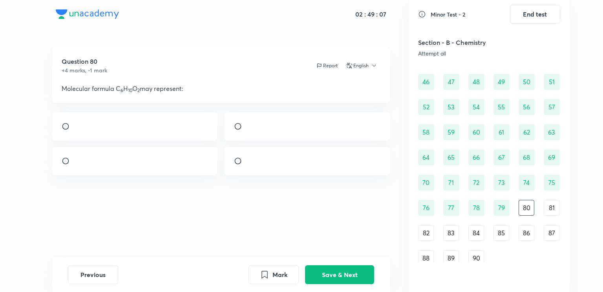
click at [330, 175] on div at bounding box center [308, 161] width 166 height 28
radio input "true"
click at [333, 273] on button "Save & Next" at bounding box center [339, 273] width 69 height 19
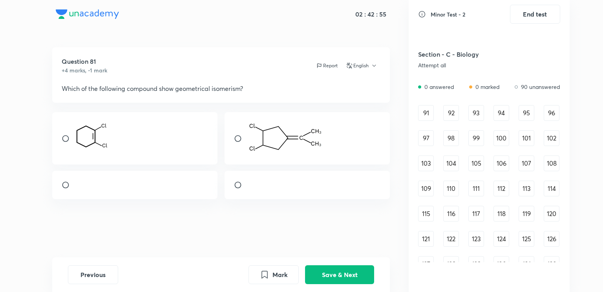
scroll to position [512, 0]
click at [426, 111] on div "91" at bounding box center [426, 111] width 16 height 16
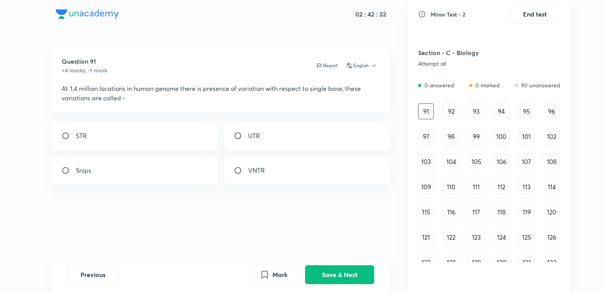
click at [191, 163] on div "Snips" at bounding box center [135, 170] width 166 height 28
radio input "true"
click at [342, 274] on button "Save & Next" at bounding box center [339, 273] width 69 height 19
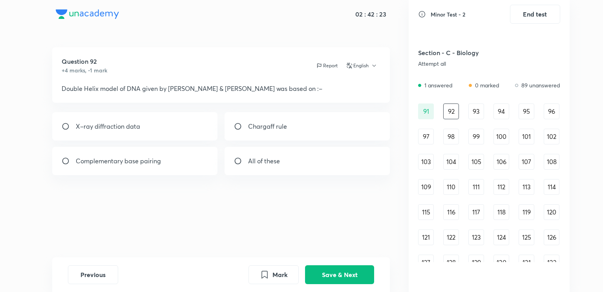
click at [308, 160] on div "All of these" at bounding box center [308, 161] width 166 height 28
radio input "true"
click at [337, 276] on button "Save & Next" at bounding box center [339, 273] width 69 height 19
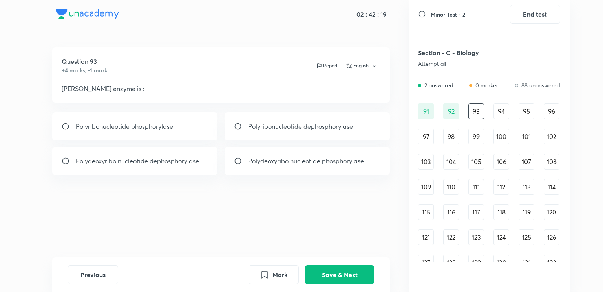
click at [182, 122] on div "Polyribonucleotide phosphorylase" at bounding box center [135, 126] width 166 height 28
radio input "true"
click at [335, 272] on button "Save & Next" at bounding box center [339, 273] width 69 height 19
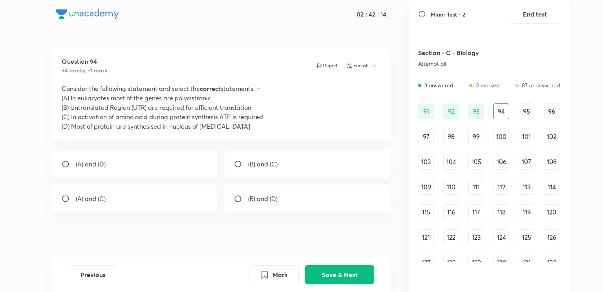
click at [295, 159] on div "(B) and (C)" at bounding box center [308, 164] width 166 height 28
radio input "true"
click at [334, 279] on button "Save & Next" at bounding box center [339, 273] width 69 height 19
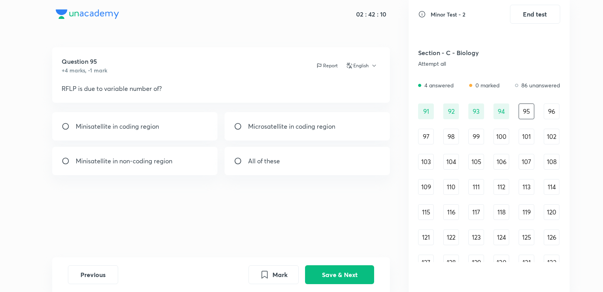
click at [205, 160] on div "Minisatellite in non-coding region" at bounding box center [135, 161] width 166 height 28
radio input "true"
click at [330, 278] on button "Save & Next" at bounding box center [339, 273] width 69 height 19
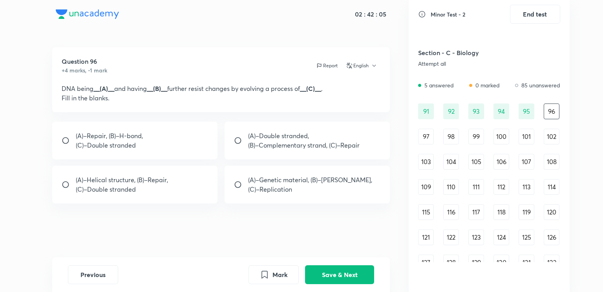
click at [315, 143] on p "(B)–Complementary strand, (C)–Repair" at bounding box center [304, 144] width 112 height 9
radio input "true"
click at [332, 280] on button "Save & Next" at bounding box center [339, 273] width 69 height 19
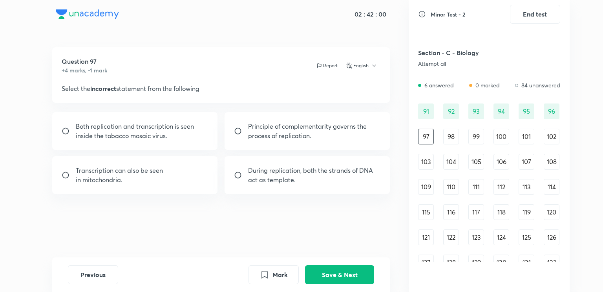
click at [189, 143] on div "Both replication and transcription is seen inside the tobacco mosaic virus." at bounding box center [135, 131] width 166 height 38
radio input "true"
click at [341, 274] on button "Save & Next" at bounding box center [339, 273] width 69 height 19
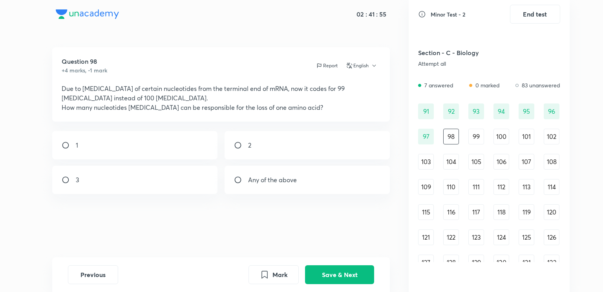
click at [329, 172] on div "Any of the above" at bounding box center [308, 179] width 166 height 28
radio input "true"
click at [349, 273] on button "Save & Next" at bounding box center [339, 273] width 69 height 19
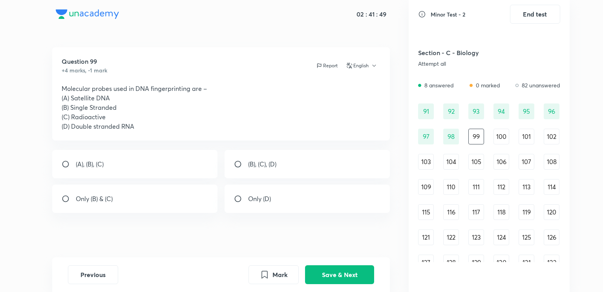
click at [194, 169] on div "(A), (B), (C)" at bounding box center [135, 164] width 166 height 28
radio input "true"
click at [327, 271] on button "Save & Next" at bounding box center [339, 273] width 69 height 19
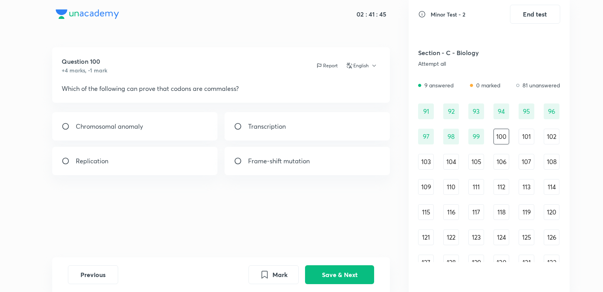
click at [333, 160] on div "Frame-shift mutation" at bounding box center [308, 161] width 166 height 28
radio input "true"
click at [335, 273] on button "Save & Next" at bounding box center [339, 273] width 69 height 19
click at [281, 134] on div "A–ER; B–[GEOGRAPHIC_DATA]" at bounding box center [308, 126] width 166 height 28
radio input "true"
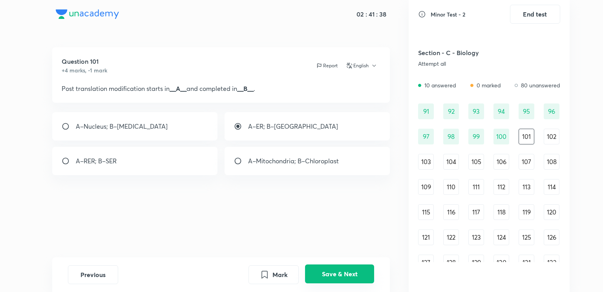
click at [332, 272] on button "Save & Next" at bounding box center [339, 273] width 69 height 19
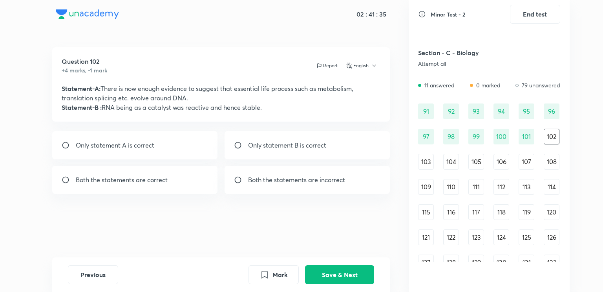
click at [310, 183] on p "Both the statements are incorrect" at bounding box center [296, 179] width 97 height 9
radio input "true"
click at [336, 271] on button "Save & Next" at bounding box center [339, 273] width 69 height 19
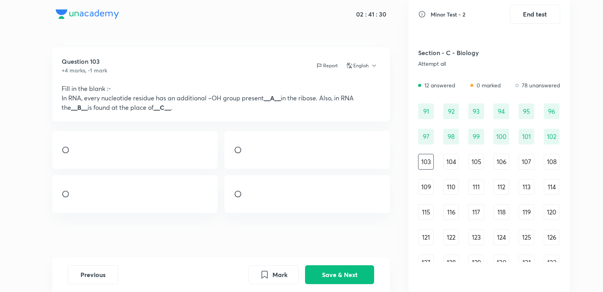
click at [249, 157] on img at bounding box center [248, 156] width 0 height 0
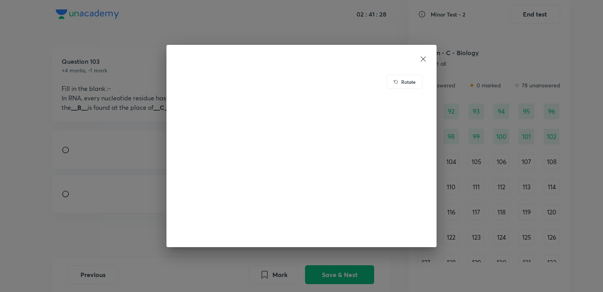
click at [424, 62] on icon at bounding box center [424, 59] width 8 height 8
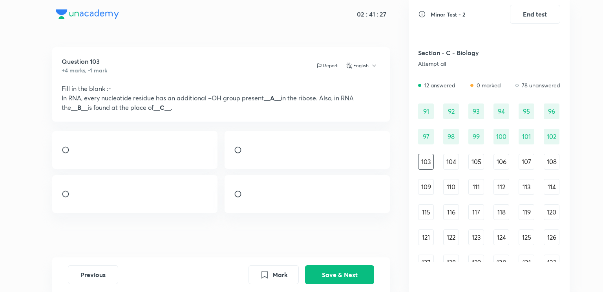
click at [377, 158] on div at bounding box center [308, 150] width 166 height 38
radio input "true"
click at [339, 277] on button "Save & Next" at bounding box center [339, 273] width 69 height 19
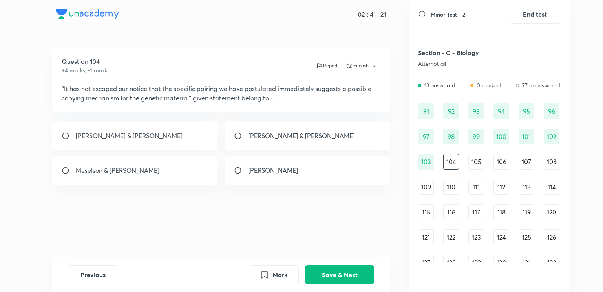
click at [184, 138] on div "[PERSON_NAME] & [PERSON_NAME]" at bounding box center [135, 135] width 166 height 28
radio input "true"
click at [317, 276] on button "Save & Next" at bounding box center [339, 273] width 69 height 19
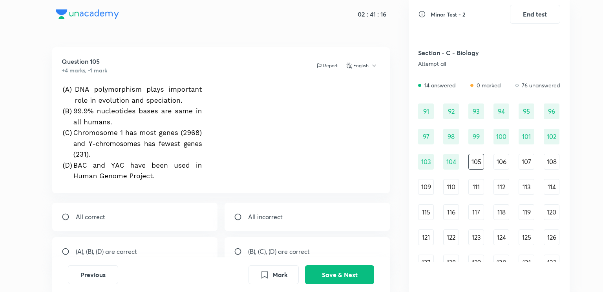
click at [145, 227] on div "All correct" at bounding box center [135, 216] width 166 height 28
radio input "true"
click at [325, 276] on button "Save & Next" at bounding box center [339, 273] width 69 height 19
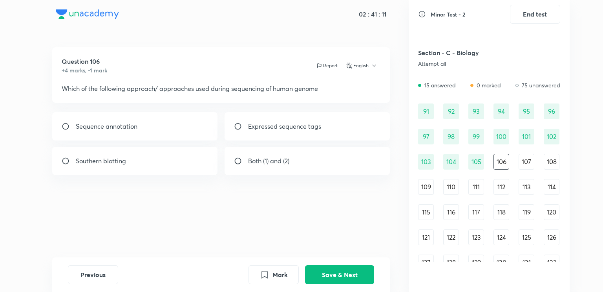
click at [310, 174] on div "Both (1) and (2)" at bounding box center [308, 161] width 166 height 28
radio input "true"
click at [340, 271] on button "Save & Next" at bounding box center [339, 273] width 69 height 19
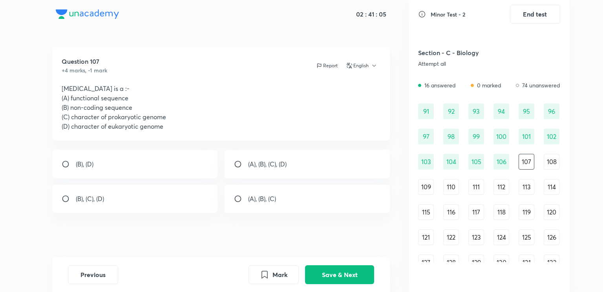
click at [191, 158] on div "(B), (D)" at bounding box center [135, 164] width 166 height 28
radio input "true"
click at [321, 270] on button "Save & Next" at bounding box center [339, 273] width 69 height 19
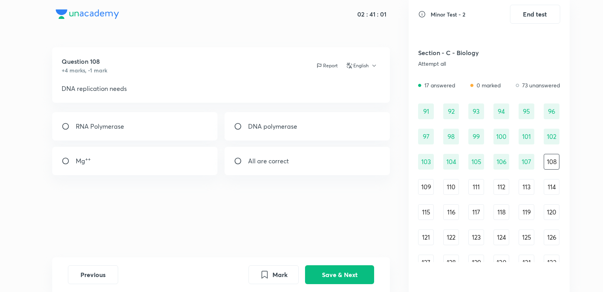
click at [325, 158] on div "All are correct" at bounding box center [308, 161] width 166 height 28
radio input "true"
click at [353, 273] on button "Save & Next" at bounding box center [339, 273] width 69 height 19
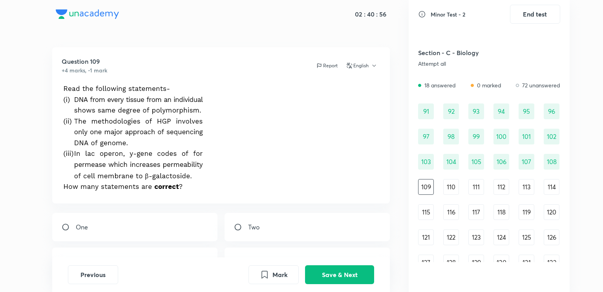
click at [288, 229] on div "Two" at bounding box center [308, 227] width 166 height 28
radio input "true"
click at [331, 269] on button "Save & Next" at bounding box center [339, 273] width 69 height 19
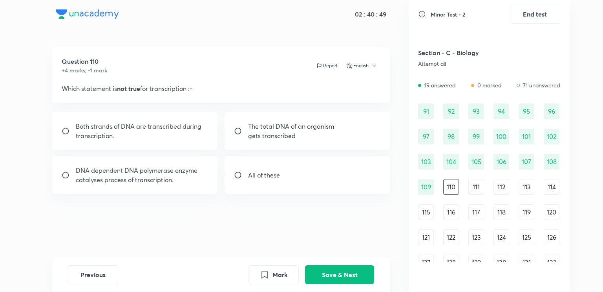
click at [312, 163] on div "All of these" at bounding box center [308, 175] width 166 height 38
radio input "true"
click at [343, 272] on button "Save & Next" at bounding box center [339, 273] width 69 height 19
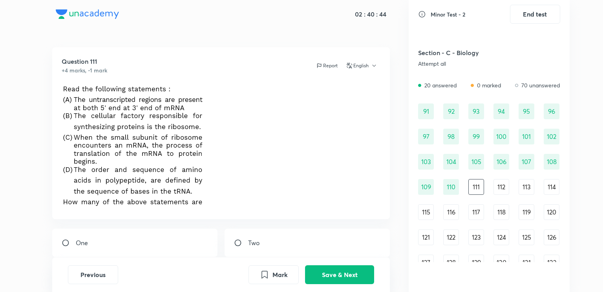
click at [271, 243] on div "Two" at bounding box center [308, 242] width 166 height 28
radio input "true"
click at [351, 273] on button "Save & Next" at bounding box center [339, 273] width 69 height 19
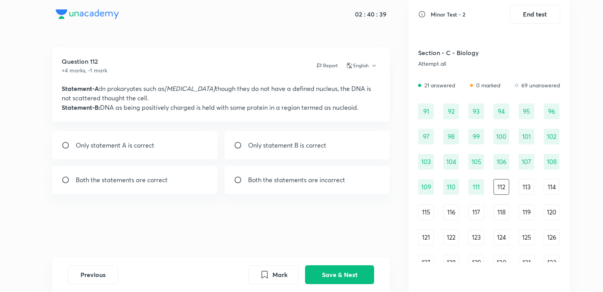
click at [191, 152] on div "Only statement A is correct" at bounding box center [135, 145] width 166 height 28
radio input "true"
click at [319, 272] on button "Save & Next" at bounding box center [339, 273] width 69 height 19
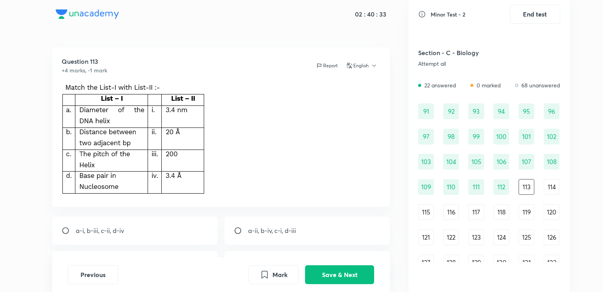
click at [322, 232] on div "a-ii, b-iv, c-i, d-iii" at bounding box center [308, 230] width 166 height 28
radio input "true"
click at [343, 277] on button "Save & Next" at bounding box center [339, 273] width 69 height 19
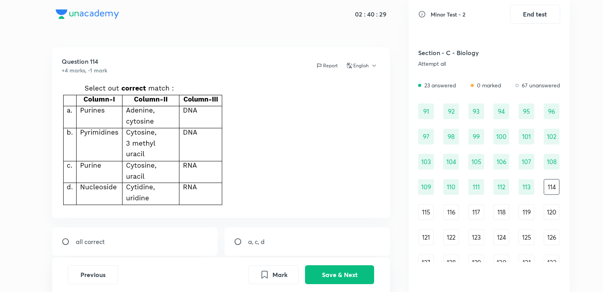
scroll to position [80, 0]
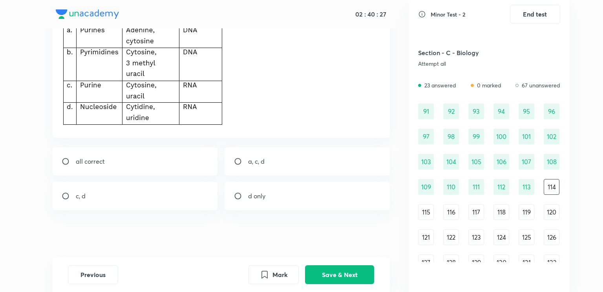
click at [321, 202] on div "d only" at bounding box center [308, 196] width 166 height 28
radio input "true"
click at [345, 269] on button "Save & Next" at bounding box center [339, 273] width 69 height 19
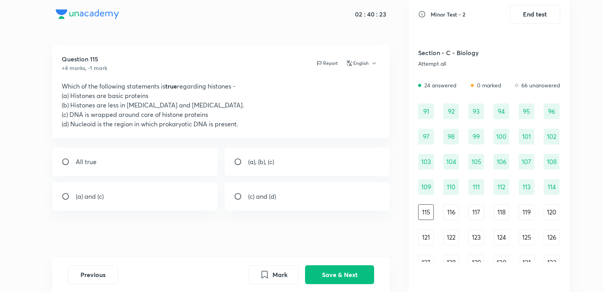
click at [193, 194] on div "(a) and (c)" at bounding box center [135, 196] width 166 height 28
radio input "true"
click at [332, 278] on button "Save & Next" at bounding box center [339, 273] width 69 height 19
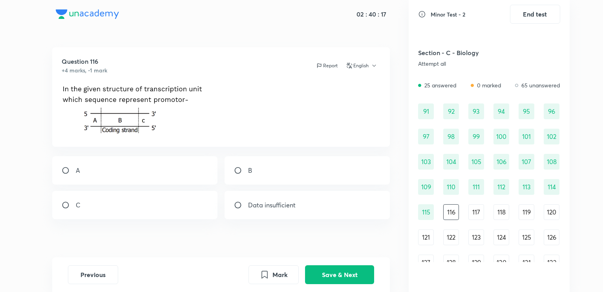
click at [189, 207] on div "C" at bounding box center [135, 205] width 166 height 28
radio input "true"
click at [328, 268] on button "Save & Next" at bounding box center [339, 273] width 69 height 19
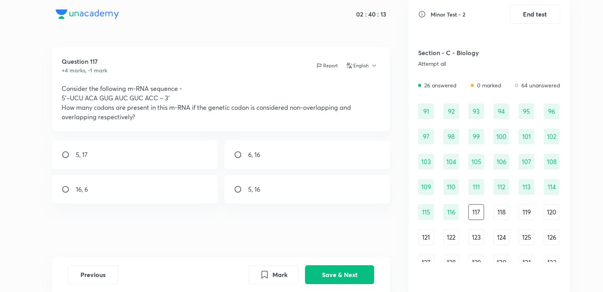
click at [293, 157] on div "6, 16" at bounding box center [308, 154] width 166 height 28
radio input "true"
click at [324, 273] on button "Save & Next" at bounding box center [339, 273] width 69 height 19
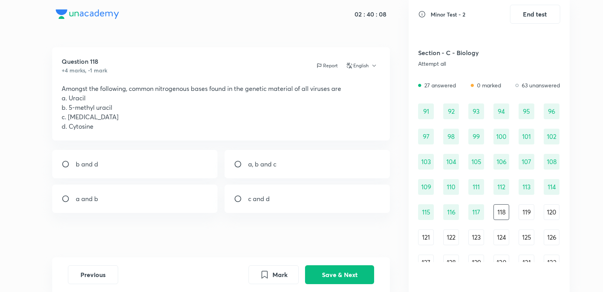
click at [294, 196] on div "c and d" at bounding box center [308, 198] width 166 height 28
radio input "true"
click at [337, 277] on button "Save & Next" at bounding box center [339, 273] width 69 height 19
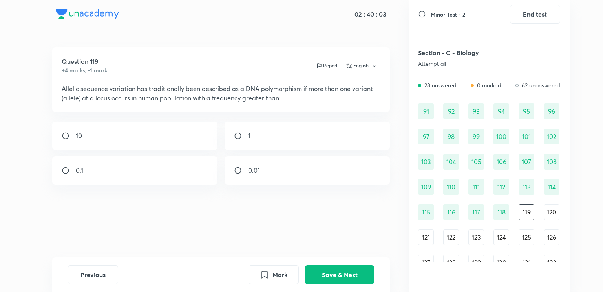
click at [314, 167] on div "0.01" at bounding box center [308, 170] width 166 height 28
radio input "true"
click at [335, 273] on button "Save & Next" at bounding box center [339, 273] width 69 height 19
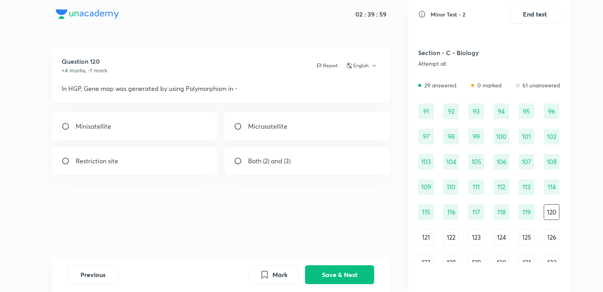
click at [336, 163] on div "Both (2) and (3)" at bounding box center [308, 161] width 166 height 28
radio input "true"
click at [328, 280] on button "Save & Next" at bounding box center [339, 273] width 69 height 19
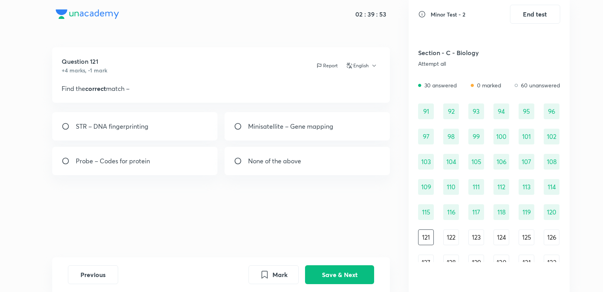
click at [186, 110] on div "Question 121 +4 marks, -1 mark Report English Find the correct match – STR – DN…" at bounding box center [221, 152] width 376 height 210
click at [192, 122] on div "STR – DNA fingerprinting" at bounding box center [135, 126] width 166 height 28
radio input "true"
click at [313, 275] on button "Save & Next" at bounding box center [339, 273] width 69 height 19
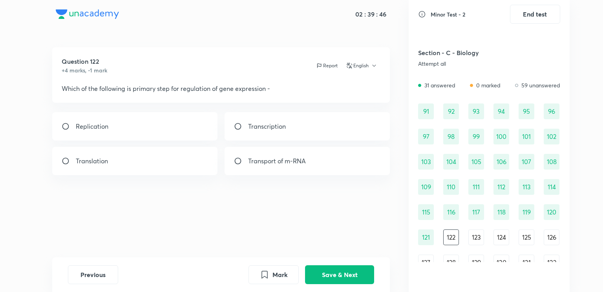
click at [317, 126] on div "Transcription" at bounding box center [308, 126] width 166 height 28
radio input "true"
click at [332, 269] on button "Save & Next" at bounding box center [339, 273] width 69 height 19
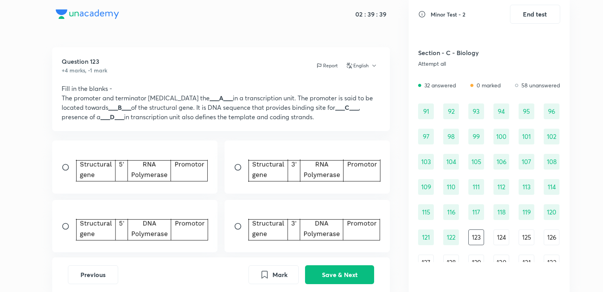
click at [63, 176] on div at bounding box center [135, 166] width 166 height 53
radio input "true"
click at [337, 278] on button "Save & Next" at bounding box center [339, 273] width 69 height 19
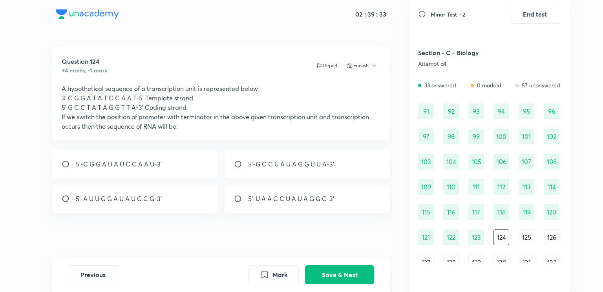
click at [351, 197] on div "5'-U A A C C U A U A G G C-3'" at bounding box center [308, 198] width 166 height 28
radio input "true"
click at [346, 268] on button "Save & Next" at bounding box center [339, 273] width 69 height 19
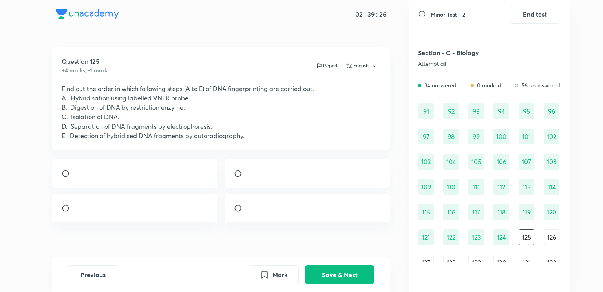
click at [336, 180] on div at bounding box center [308, 173] width 166 height 28
radio input "true"
click at [341, 265] on button "Save & Next" at bounding box center [339, 273] width 69 height 19
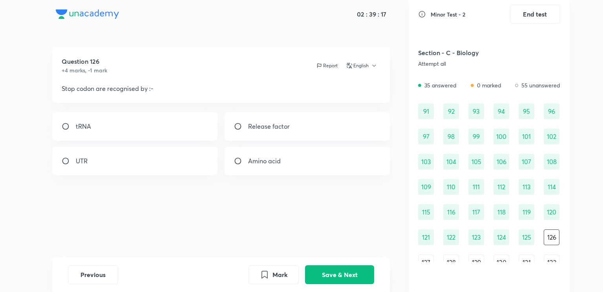
click at [299, 133] on div "Release factor" at bounding box center [308, 126] width 166 height 28
radio input "true"
click at [322, 275] on button "Save & Next" at bounding box center [339, 273] width 69 height 19
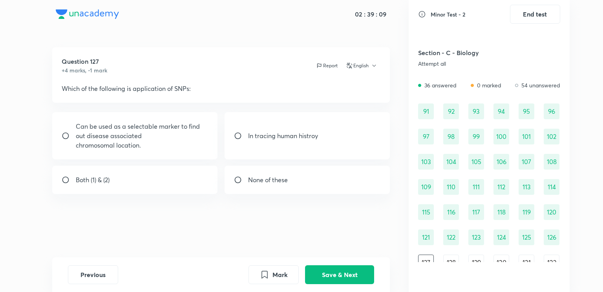
click at [181, 185] on div "Both (1) & (2)" at bounding box center [135, 179] width 166 height 28
radio input "true"
click at [339, 268] on button "Save & Next" at bounding box center [339, 273] width 69 height 19
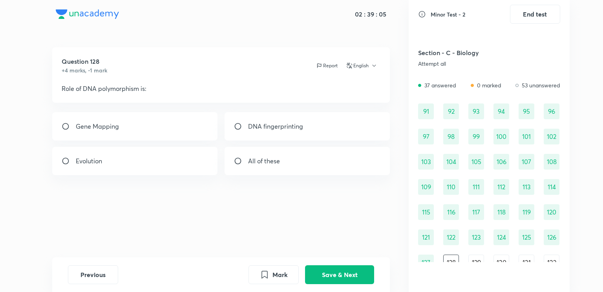
click at [294, 156] on div "All of these" at bounding box center [308, 161] width 166 height 28
radio input "true"
click at [334, 270] on button "Save & Next" at bounding box center [339, 273] width 69 height 19
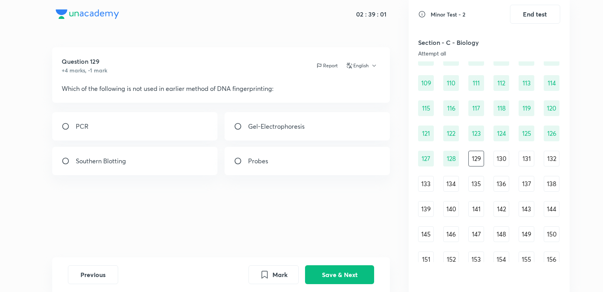
scroll to position [618, 0]
click at [192, 130] on div "PCR" at bounding box center [135, 126] width 166 height 28
radio input "true"
click at [341, 267] on button "Save & Next" at bounding box center [339, 273] width 69 height 19
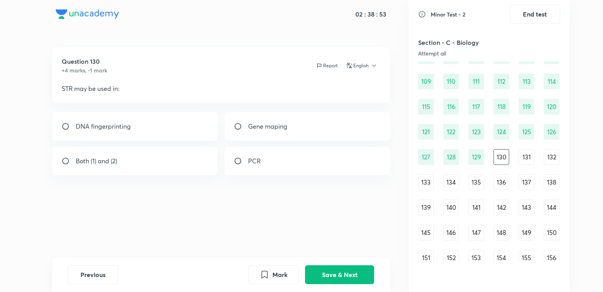
click at [186, 166] on div "Both (1) and (2)" at bounding box center [135, 161] width 166 height 28
radio input "true"
click at [310, 277] on button "Save & Next" at bounding box center [339, 273] width 69 height 19
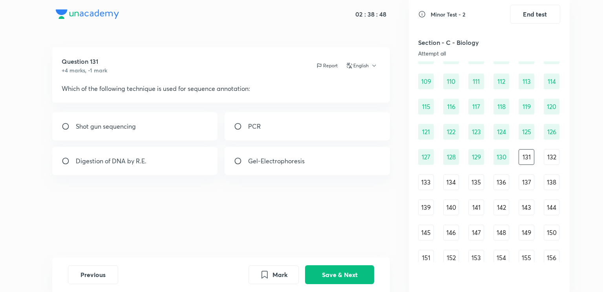
click at [196, 121] on div "Shot gun sequencing" at bounding box center [135, 126] width 166 height 28
radio input "true"
click at [323, 268] on button "Save & Next" at bounding box center [339, 273] width 69 height 19
click at [310, 130] on div "Nucleosome" at bounding box center [308, 126] width 166 height 28
radio input "true"
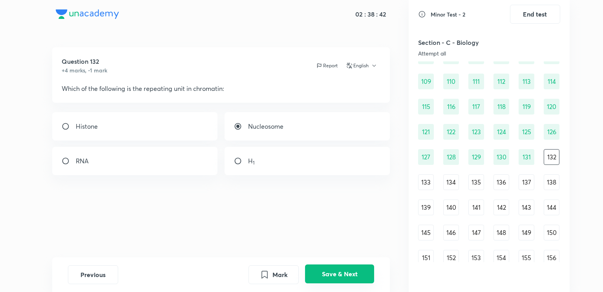
click at [348, 279] on button "Save & Next" at bounding box center [339, 273] width 69 height 19
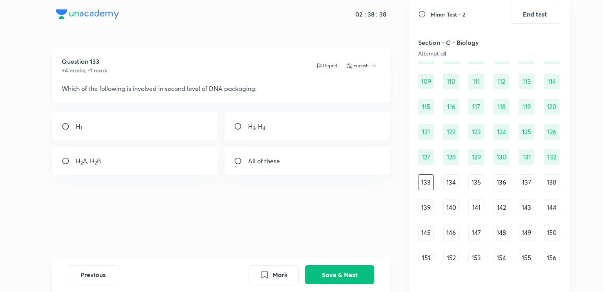
click at [308, 161] on div "All of these" at bounding box center [308, 161] width 166 height 28
radio input "true"
click at [334, 273] on button "Save & Next" at bounding box center [339, 273] width 69 height 19
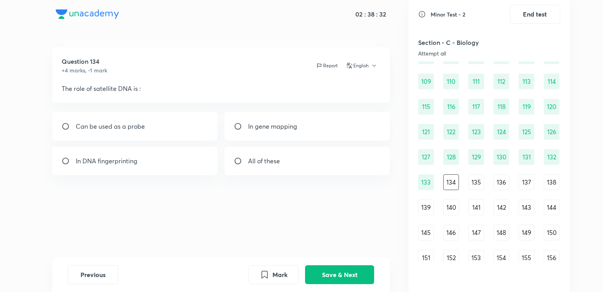
click at [312, 163] on div "All of these" at bounding box center [308, 161] width 166 height 28
radio input "true"
click at [327, 267] on button "Save & Next" at bounding box center [339, 273] width 69 height 19
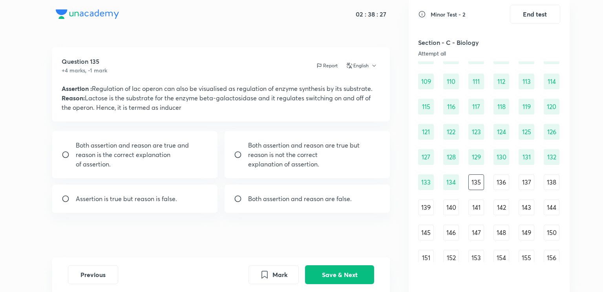
click at [195, 168] on p "of assertion." at bounding box center [142, 163] width 133 height 9
radio input "true"
click at [335, 274] on button "Save & Next" at bounding box center [339, 273] width 69 height 19
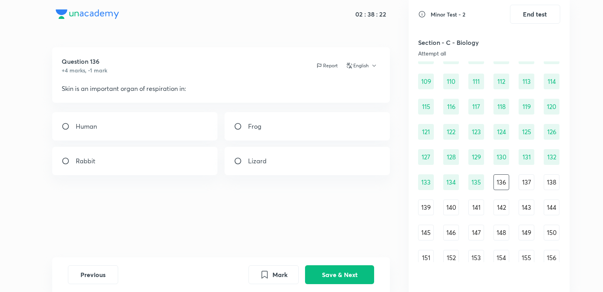
click at [300, 119] on div "Frog" at bounding box center [308, 126] width 166 height 28
radio input "true"
click at [335, 266] on button "Save & Next" at bounding box center [339, 273] width 69 height 19
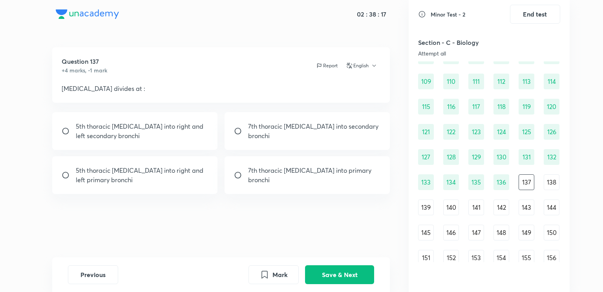
click at [188, 167] on div "5th thoracic [MEDICAL_DATA] into right and left primary bronchi" at bounding box center [135, 175] width 166 height 38
radio input "true"
click at [325, 269] on button "Save & Next" at bounding box center [339, 273] width 69 height 19
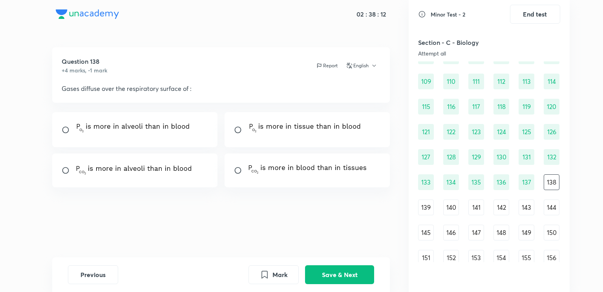
click at [195, 138] on div at bounding box center [135, 129] width 166 height 35
radio input "true"
click at [332, 272] on button "Save & Next" at bounding box center [339, 273] width 69 height 19
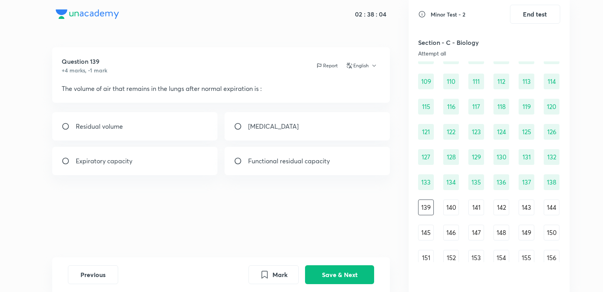
click at [340, 163] on div "Functional residual capacity" at bounding box center [308, 161] width 166 height 28
radio input "true"
click at [356, 270] on button "Save & Next" at bounding box center [339, 273] width 69 height 19
click at [196, 117] on div "Tidal volume" at bounding box center [135, 126] width 166 height 28
radio input "true"
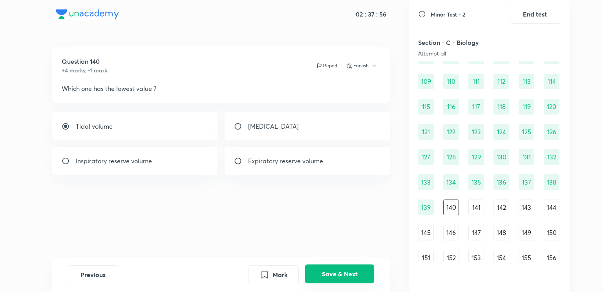
click at [335, 275] on button "Save & Next" at bounding box center [339, 273] width 69 height 19
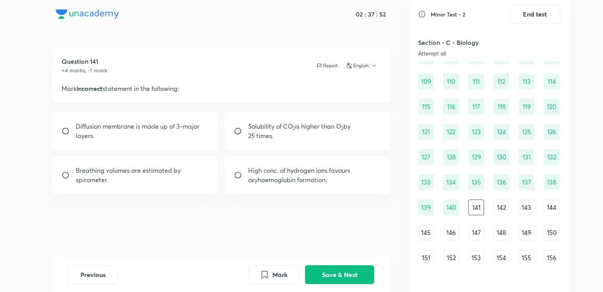
click at [187, 127] on p "Diffusion membrane is made up of 3-major layers." at bounding box center [142, 130] width 133 height 19
radio input "true"
click at [344, 274] on button "Save & Next" at bounding box center [339, 273] width 69 height 19
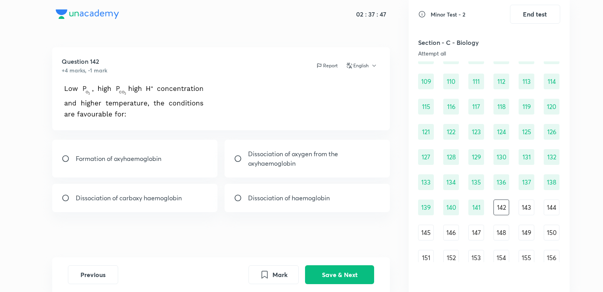
click at [340, 161] on div "Dissociation of oxygen from the oxyhaemoglobin" at bounding box center [308, 158] width 166 height 38
radio input "true"
click at [345, 276] on button "Save & Next" at bounding box center [339, 273] width 69 height 19
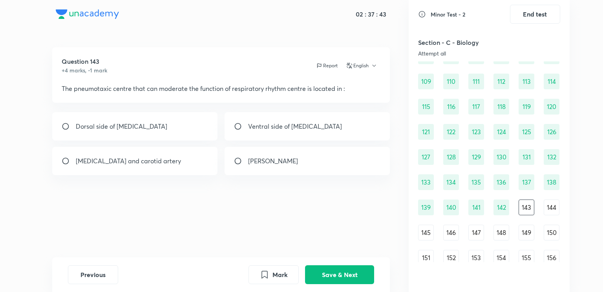
click at [294, 163] on div "[PERSON_NAME]" at bounding box center [308, 161] width 166 height 28
radio input "true"
click at [330, 276] on button "Save & Next" at bounding box center [339, 273] width 69 height 19
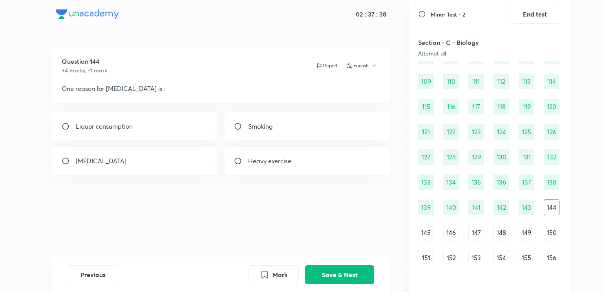
click at [303, 123] on div "Smoking" at bounding box center [308, 126] width 166 height 28
radio input "true"
click at [321, 270] on button "Save & Next" at bounding box center [339, 273] width 69 height 19
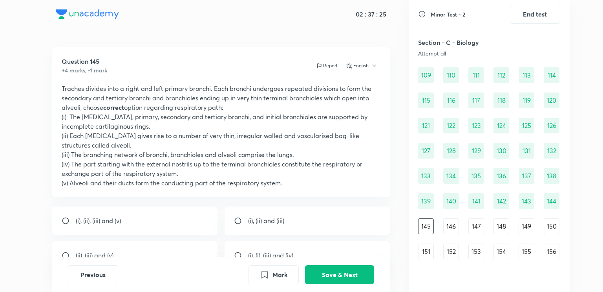
scroll to position [625, 0]
click at [310, 218] on div "(i), (ii) and (iii)" at bounding box center [308, 220] width 166 height 28
radio input "true"
click at [331, 278] on button "Save & Next" at bounding box center [339, 273] width 69 height 19
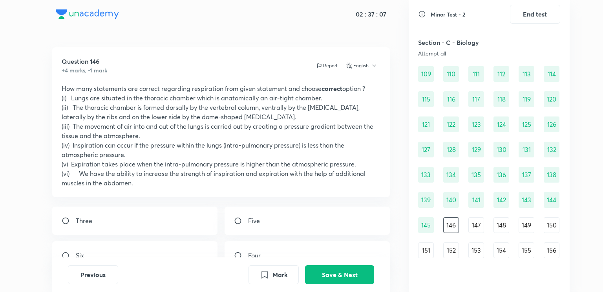
click at [288, 220] on div "Five" at bounding box center [308, 220] width 166 height 28
radio input "true"
click at [338, 273] on button "Save & Next" at bounding box center [339, 273] width 69 height 19
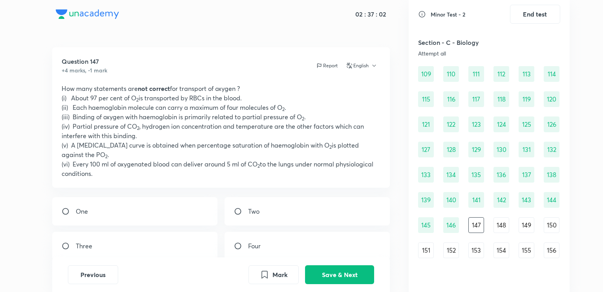
click at [177, 209] on div "One" at bounding box center [135, 211] width 166 height 28
radio input "true"
click at [324, 271] on button "Save & Next" at bounding box center [339, 273] width 69 height 19
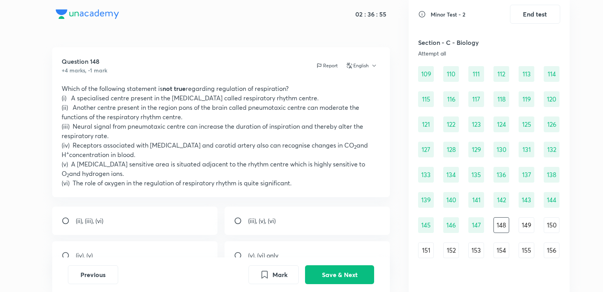
click at [283, 223] on div "(iii), (v), (vi)" at bounding box center [308, 220] width 166 height 28
radio input "true"
click at [329, 271] on button "Save & Next" at bounding box center [339, 273] width 69 height 19
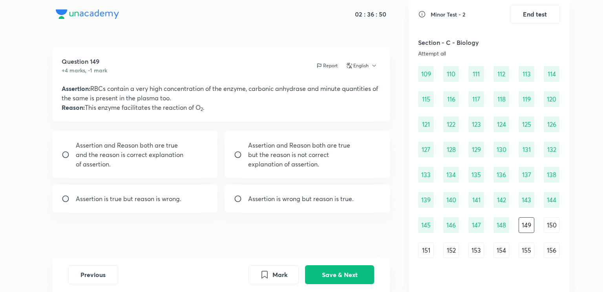
click at [198, 204] on div "Assertion is true but reason is wrong." at bounding box center [135, 198] width 166 height 28
radio input "true"
click at [326, 270] on button "Save & Next" at bounding box center [339, 273] width 69 height 19
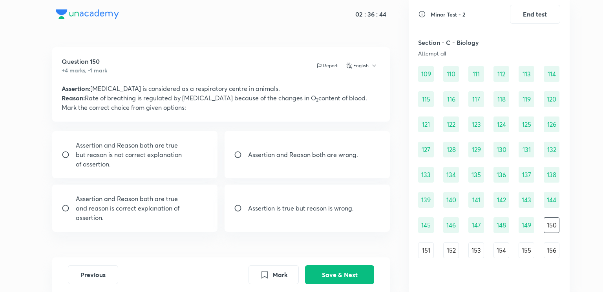
click at [276, 222] on div "Assertion is true but reason is wrong." at bounding box center [308, 207] width 166 height 47
radio input "true"
click at [327, 276] on button "Save & Next" at bounding box center [339, 273] width 69 height 19
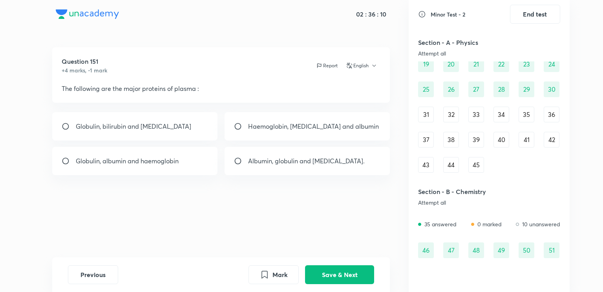
scroll to position [0, 0]
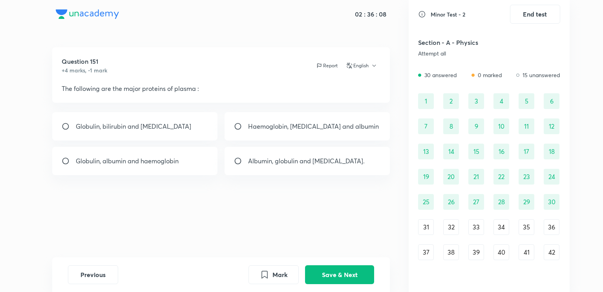
click at [438, 54] on div "Attempt all" at bounding box center [467, 53] width 99 height 6
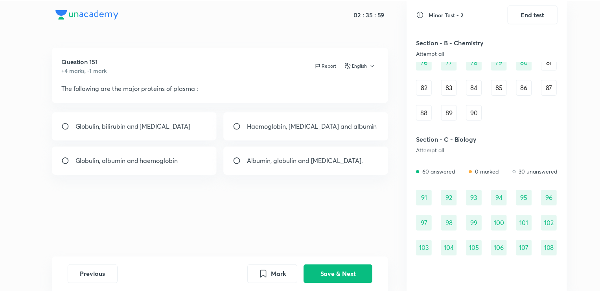
scroll to position [349, 0]
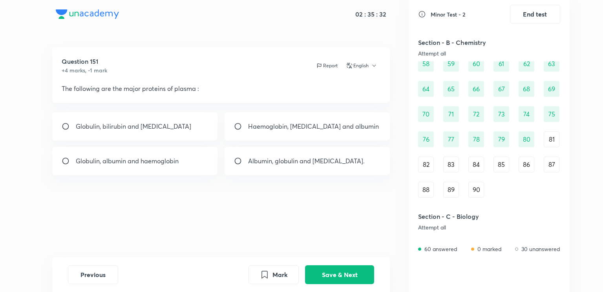
click at [372, 65] on icon "button" at bounding box center [374, 65] width 6 height 6
click at [372, 64] on div at bounding box center [301, 146] width 603 height 292
click at [538, 16] on button "End test" at bounding box center [535, 13] width 50 height 19
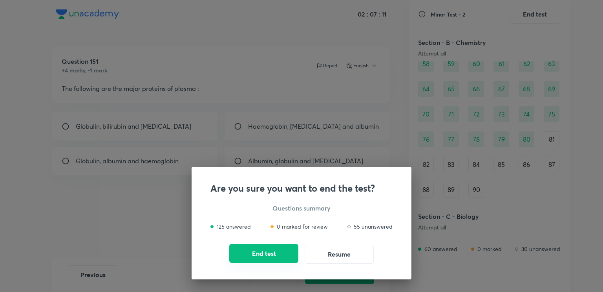
click at [286, 256] on button "End test" at bounding box center [263, 253] width 69 height 19
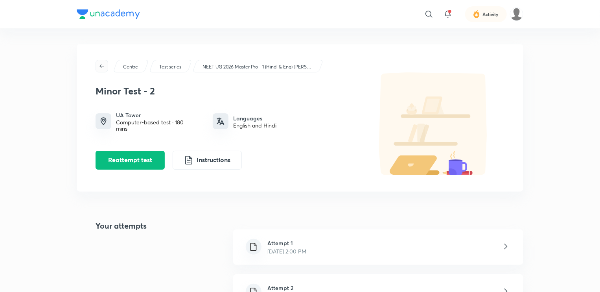
click at [103, 63] on icon "button" at bounding box center [102, 66] width 6 height 6
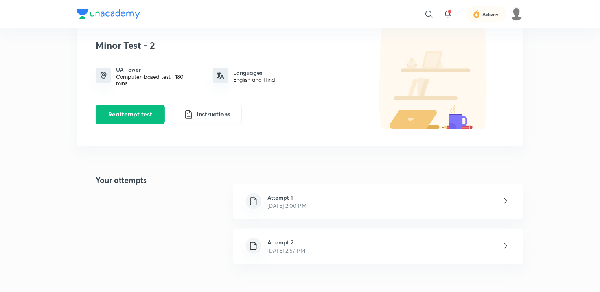
scroll to position [49, 0]
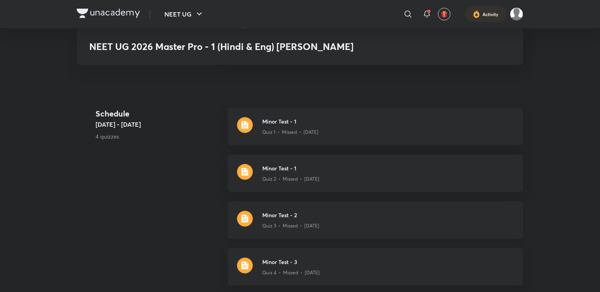
scroll to position [313, 0]
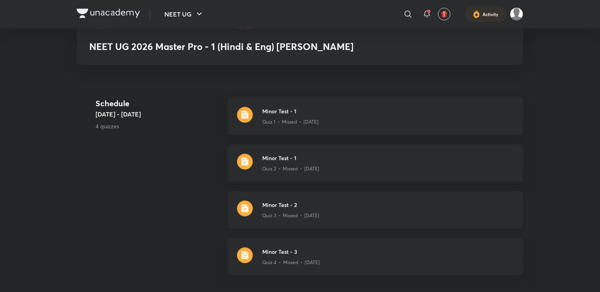
click at [339, 200] on h3 "Minor Test - 2" at bounding box center [387, 204] width 251 height 8
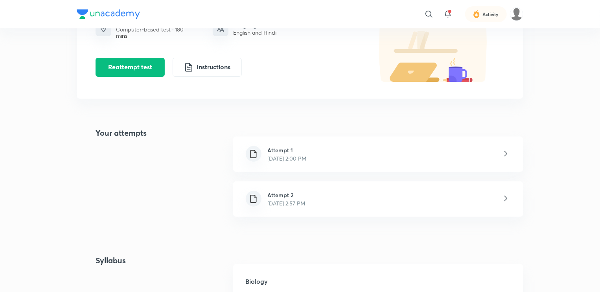
scroll to position [94, 0]
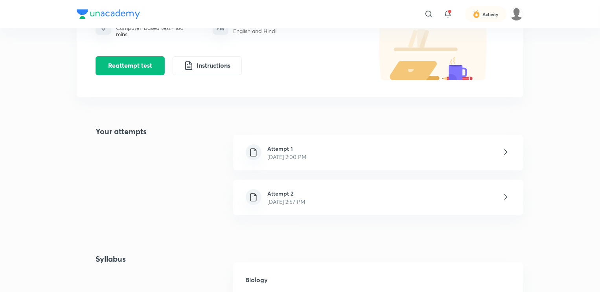
click at [508, 150] on icon at bounding box center [506, 152] width 10 height 10
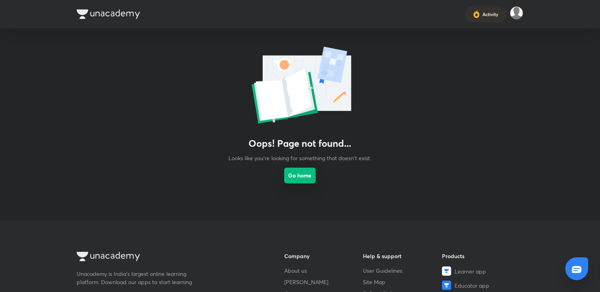
click at [302, 175] on button "Go home" at bounding box center [299, 175] width 31 height 16
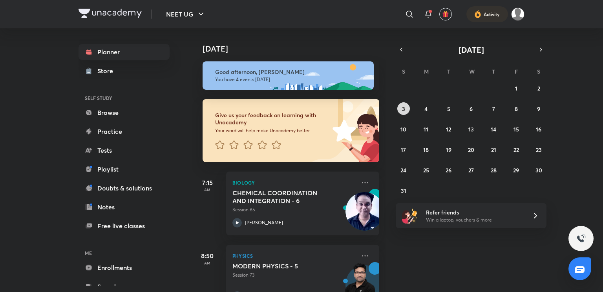
click at [402, 106] on button "3" at bounding box center [404, 108] width 13 height 13
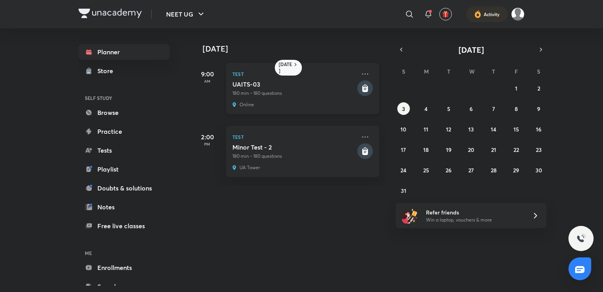
click at [363, 89] on icon at bounding box center [366, 88] width 6 height 7
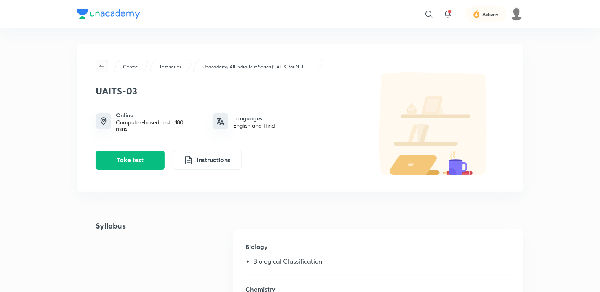
click at [101, 63] on icon "button" at bounding box center [102, 66] width 6 height 6
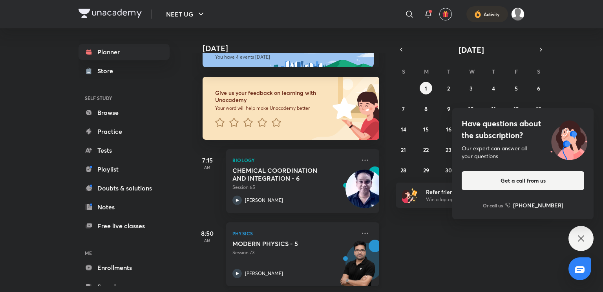
scroll to position [22, 0]
